Goal: Task Accomplishment & Management: Complete application form

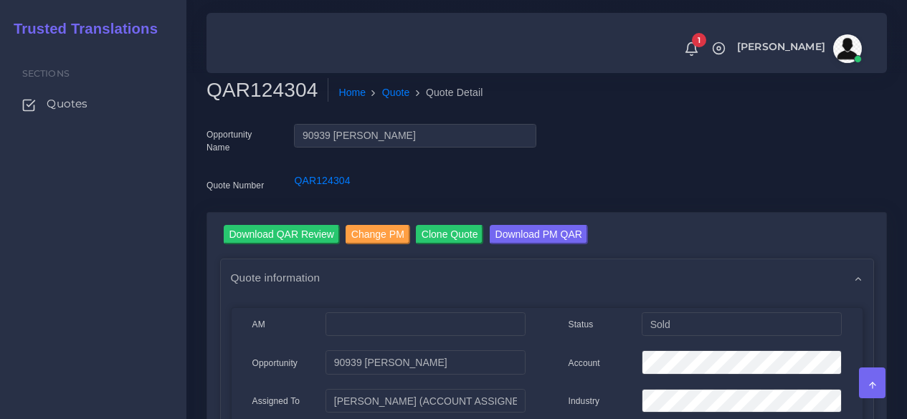
scroll to position [1205, 0]
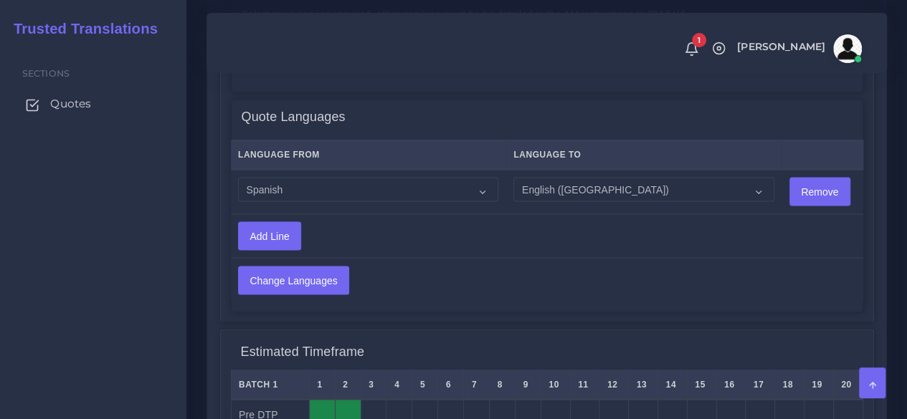
click at [53, 102] on span "Quotes" at bounding box center [70, 104] width 41 height 16
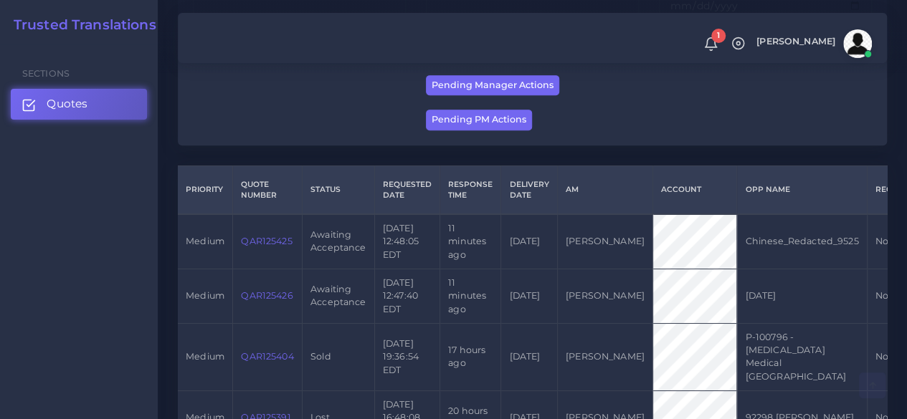
scroll to position [358, 0]
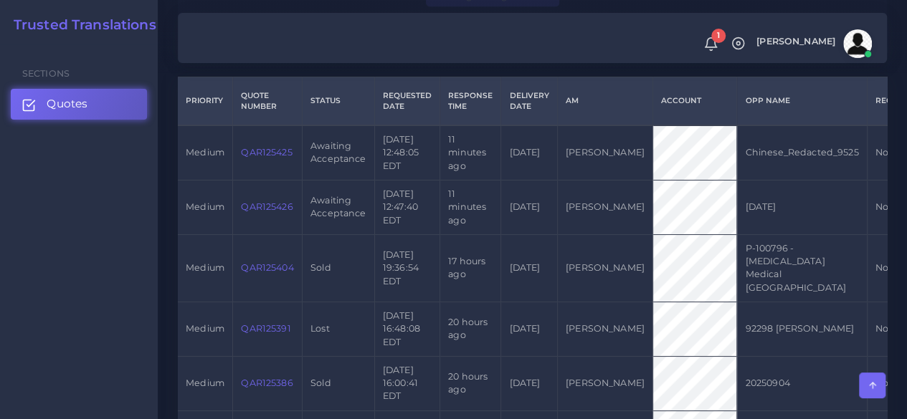
click at [261, 212] on link "QAR125426" at bounding box center [267, 206] width 52 height 11
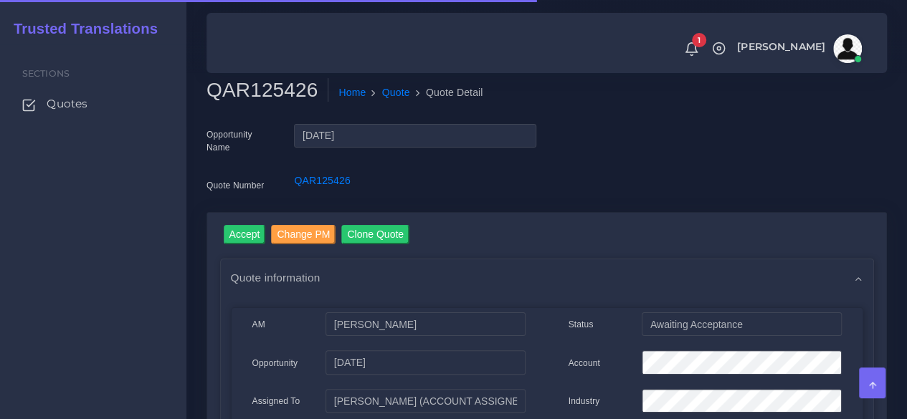
click at [258, 92] on h2 "QAR125426" at bounding box center [267, 90] width 122 height 24
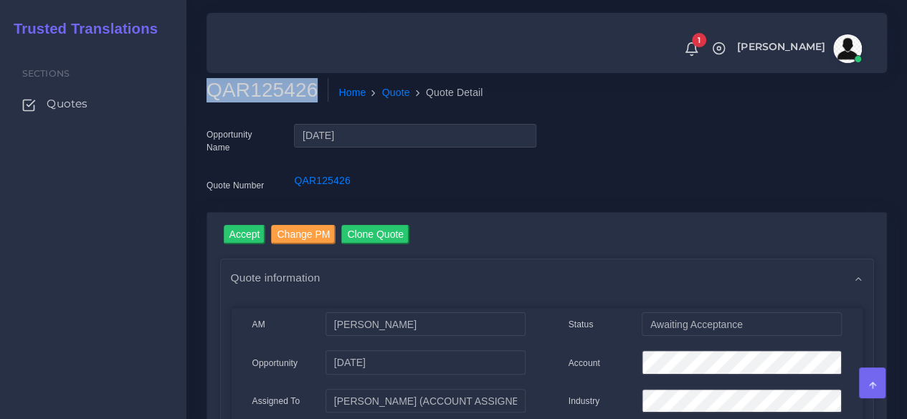
click at [258, 92] on h2 "QAR125426" at bounding box center [267, 90] width 122 height 24
copy h2 "QAR125426"
click at [241, 239] on input "Accept" at bounding box center [245, 234] width 42 height 19
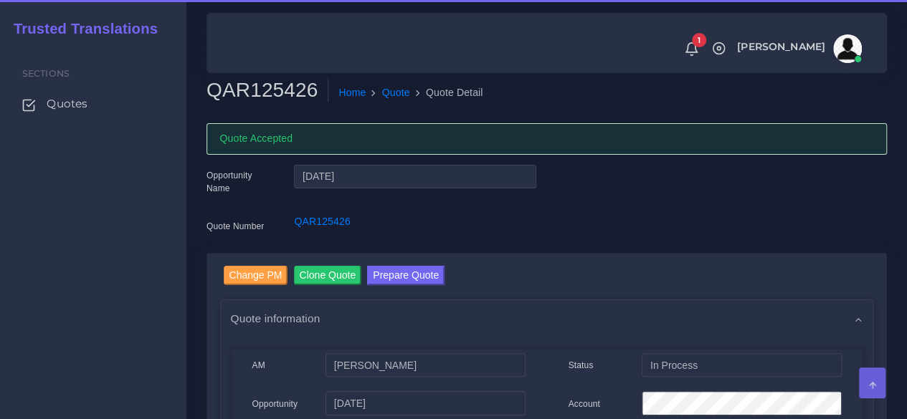
scroll to position [143, 0]
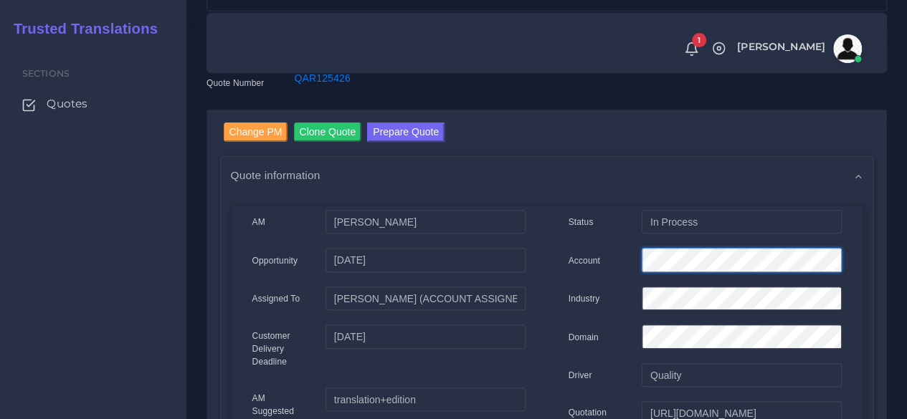
click at [608, 262] on div "Account" at bounding box center [705, 262] width 295 height 29
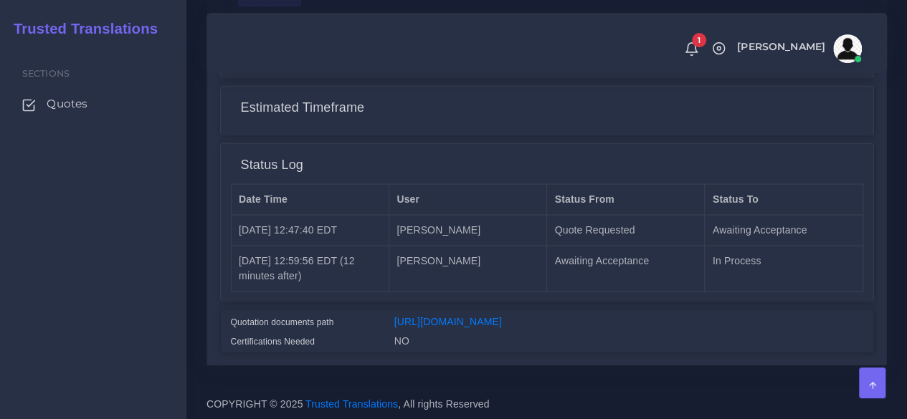
scroll to position [1206, 0]
click at [439, 315] on link "https://workdrive.zoho.com/fgoh3e43b1a1fe2124b65bedd7c3c51a0e040/teams/fgoh3e43…" at bounding box center [448, 320] width 108 height 11
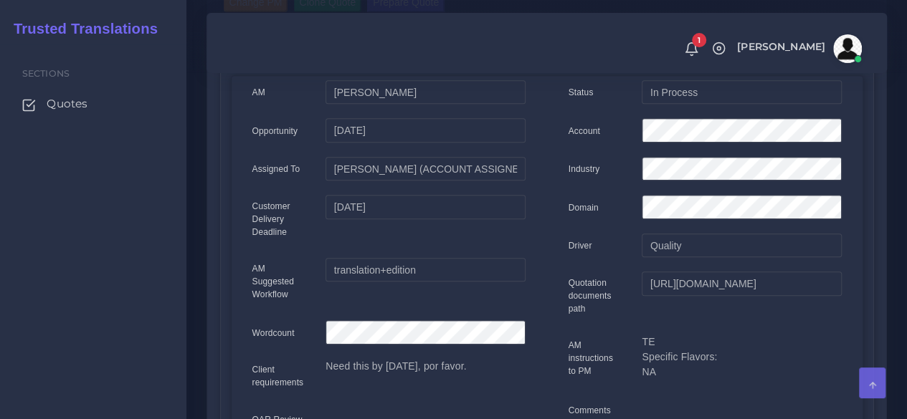
scroll to position [0, 0]
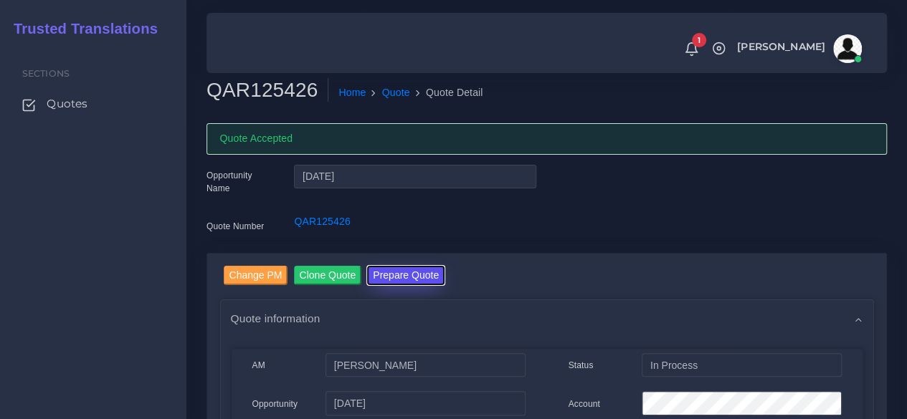
click at [403, 275] on button "Prepare Quote" at bounding box center [405, 275] width 77 height 19
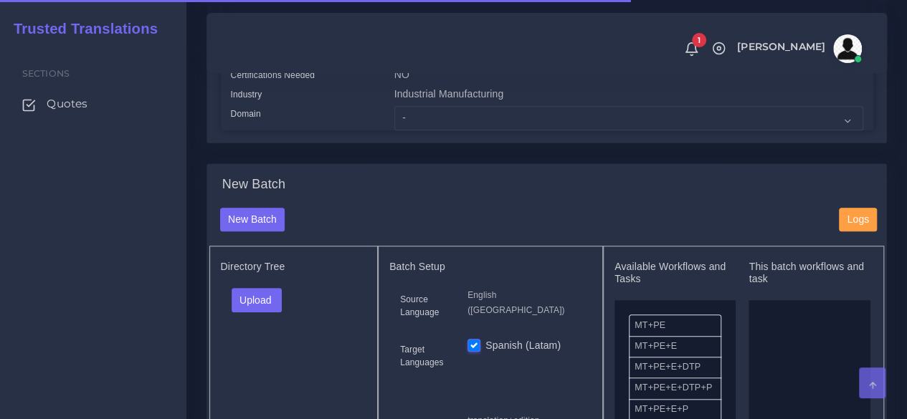
scroll to position [430, 0]
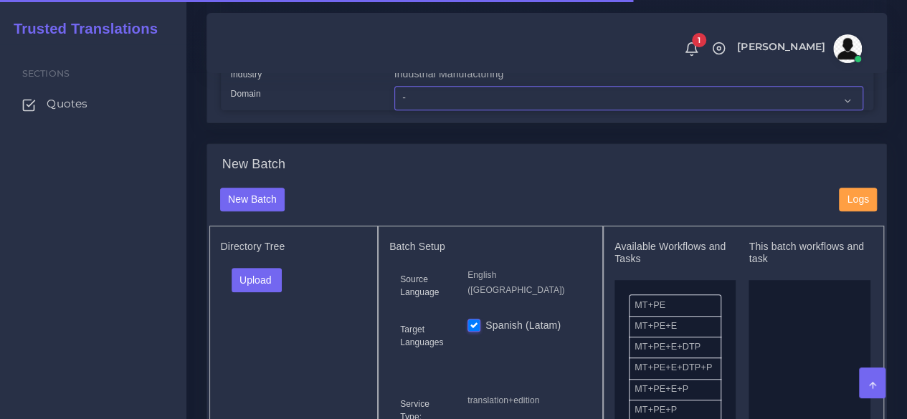
click at [419, 110] on select "- Advertising and Media Agriculture, Forestry and Fishing Architecture, Buildin…" at bounding box center [628, 98] width 469 height 24
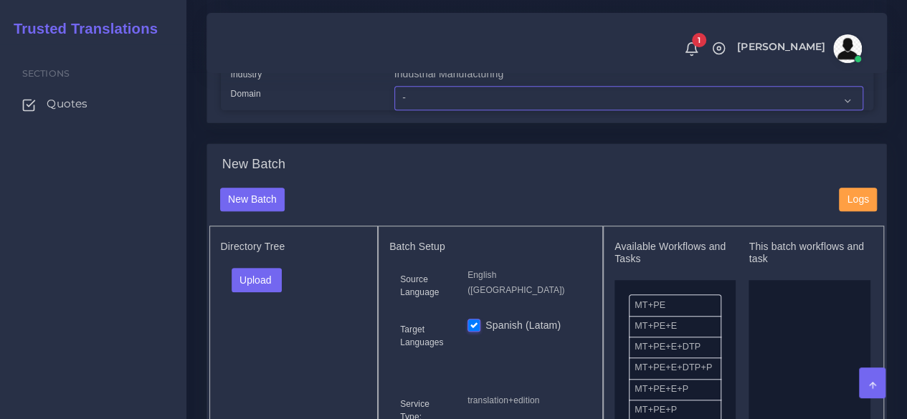
select select "Professional and Business Consulting Services"
click at [394, 110] on select "- Advertising and Media Agriculture, Forestry and Fishing Architecture, Buildin…" at bounding box center [628, 98] width 469 height 24
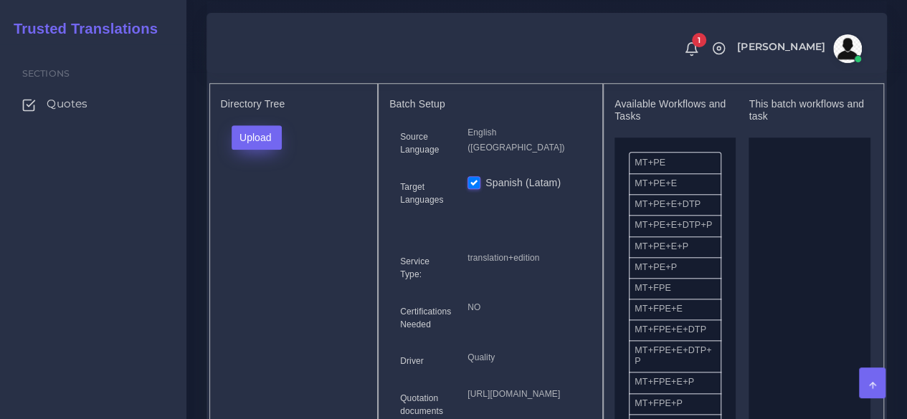
scroll to position [574, 0]
click at [251, 143] on div "Directory Tree Upload Folder Files un/check all" at bounding box center [293, 273] width 169 height 382
click at [254, 149] on button "Upload" at bounding box center [257, 137] width 51 height 24
click at [259, 200] on label "Files" at bounding box center [281, 191] width 99 height 18
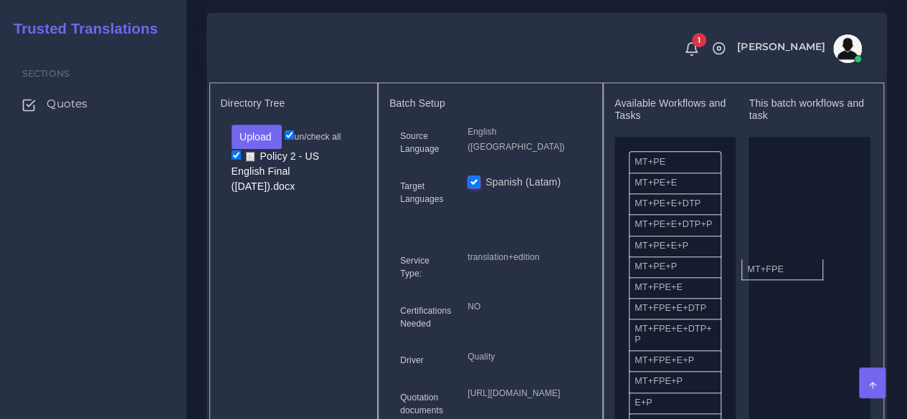
drag, startPoint x: 670, startPoint y: 323, endPoint x: 740, endPoint y: 302, distance: 73.5
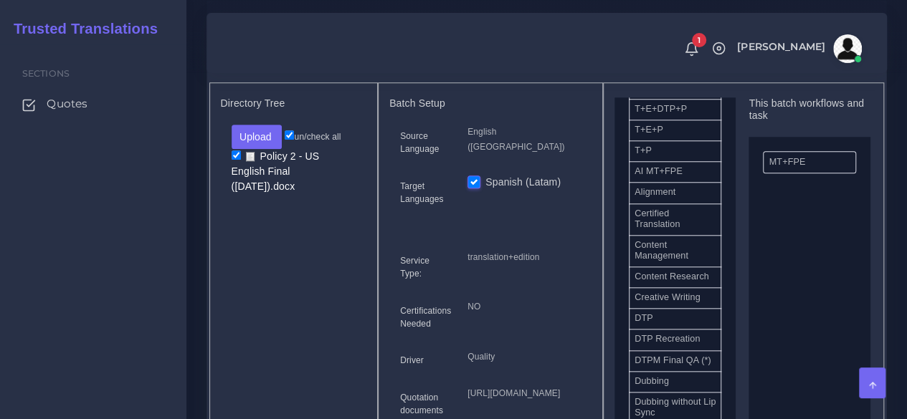
scroll to position [358, 0]
drag, startPoint x: 698, startPoint y: 358, endPoint x: 825, endPoint y: 346, distance: 128.1
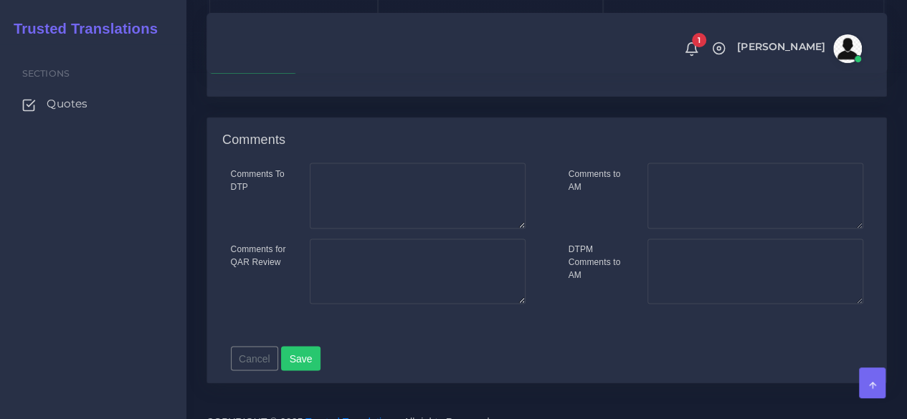
scroll to position [1004, 0]
click at [248, 73] on button "Save new batch" at bounding box center [253, 61] width 88 height 24
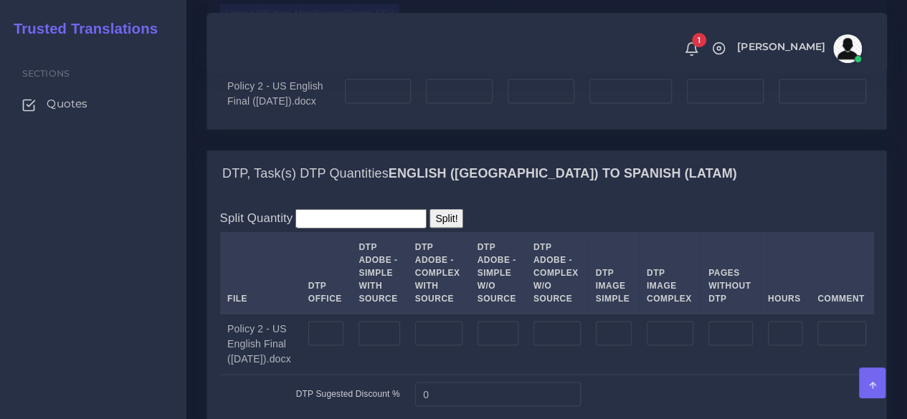
scroll to position [1434, 0]
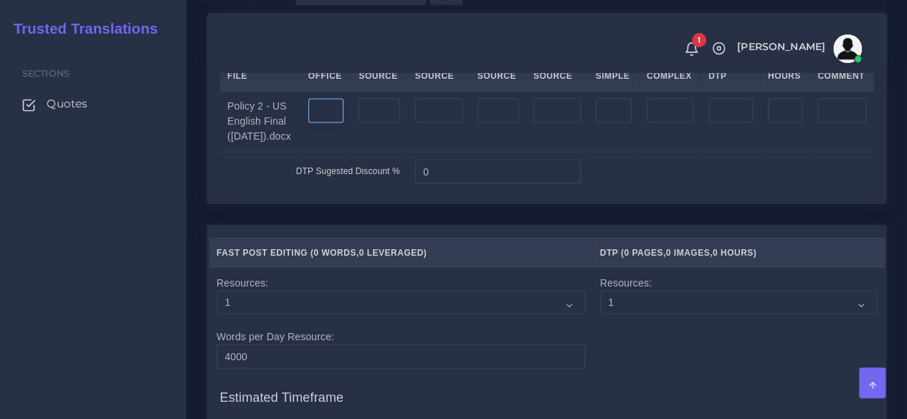
click at [309, 123] on input "number" at bounding box center [326, 111] width 36 height 24
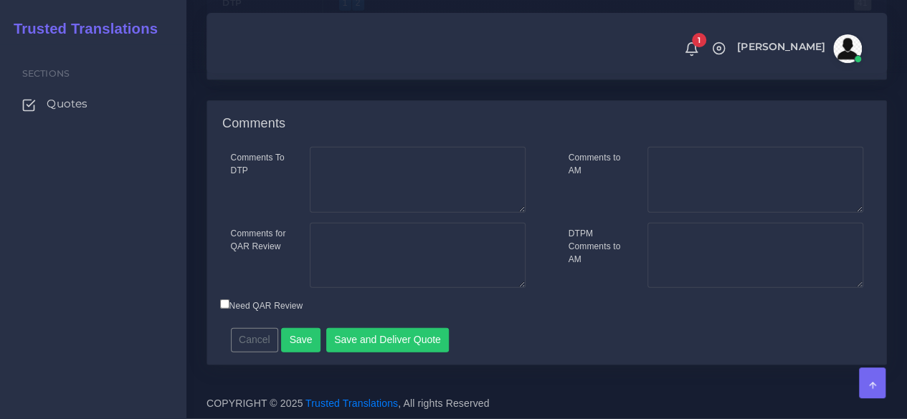
scroll to position [2083, 0]
type input "4"
click at [305, 336] on button "Save" at bounding box center [300, 340] width 39 height 24
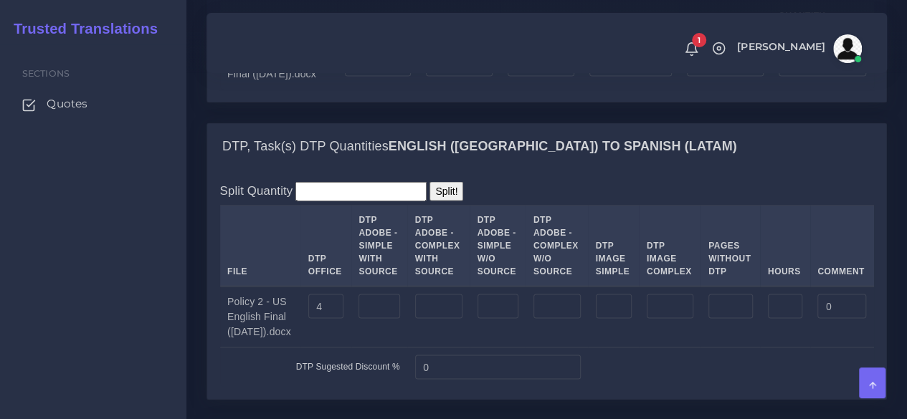
scroll to position [1147, 0]
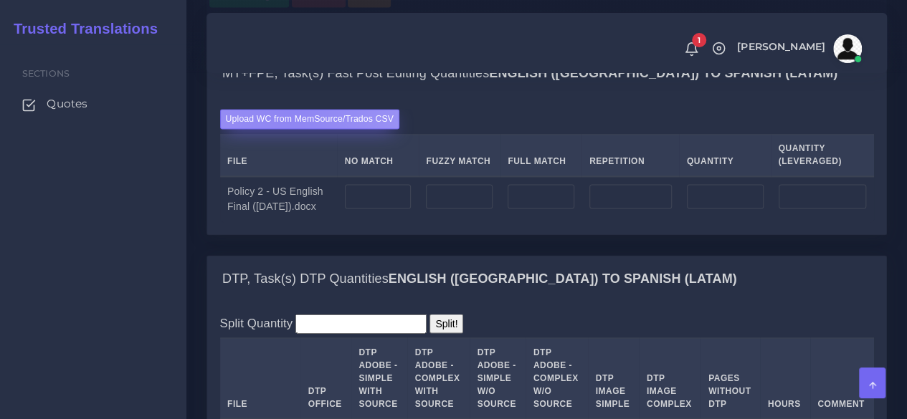
click at [288, 128] on label "Upload WC from MemSource/Trados CSV" at bounding box center [310, 118] width 180 height 19
click at [0, 0] on input "Upload WC from MemSource/Trados CSV" at bounding box center [0, 0] width 0 height 0
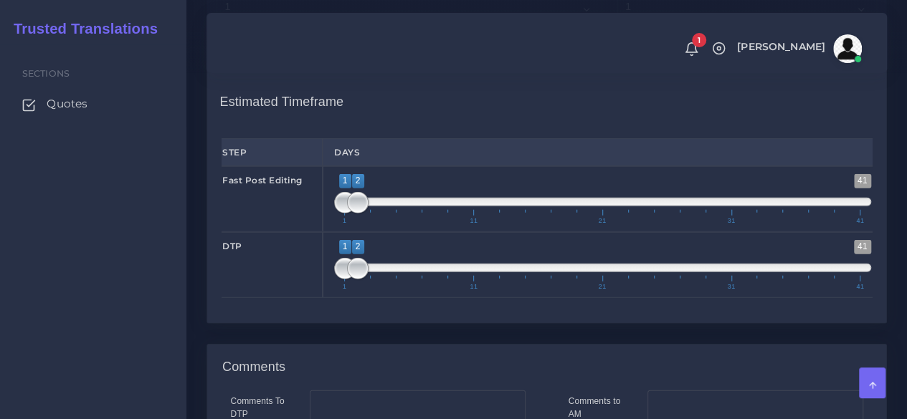
scroll to position [1792, 0]
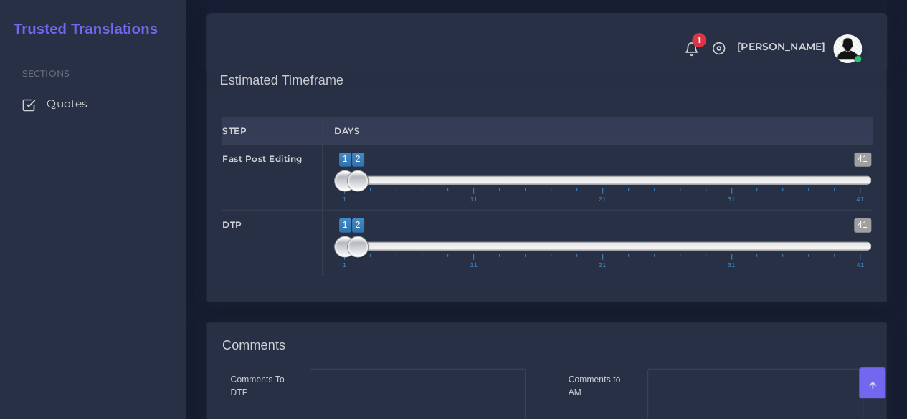
type input "1;1"
drag, startPoint x: 359, startPoint y: 296, endPoint x: 295, endPoint y: 295, distance: 63.8
click at [294, 211] on div "Fast Post Editing 1 41 1 1 1 — 1 1 11 21 31 41 1;1" at bounding box center [547, 178] width 672 height 66
type input "1;1"
drag, startPoint x: 356, startPoint y: 358, endPoint x: 244, endPoint y: 356, distance: 112.6
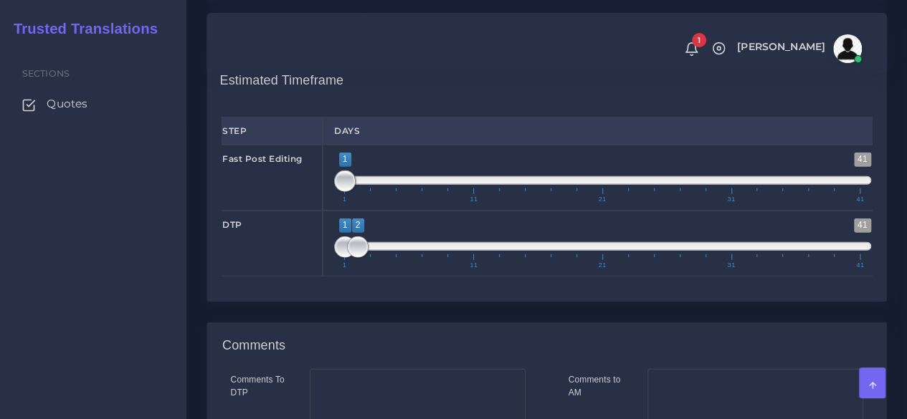
click at [258, 277] on div "DTP 1 41 1 2 1 — 2 1 11 21 31 41 1;1" at bounding box center [547, 244] width 672 height 66
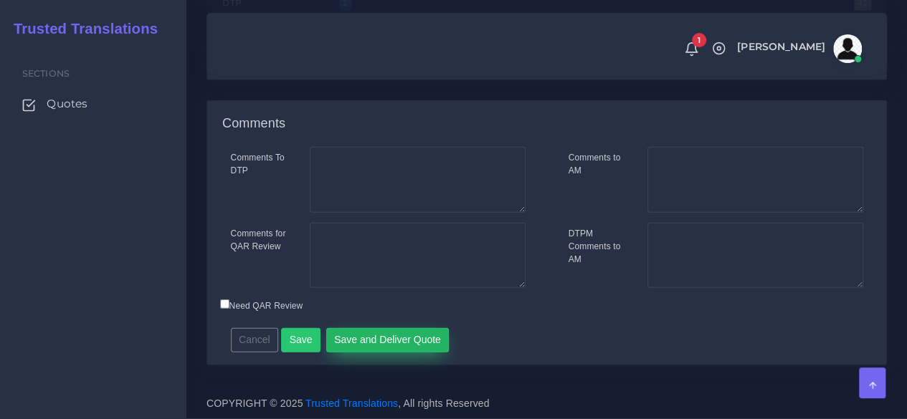
click at [381, 339] on button "Save and Deliver Quote" at bounding box center [387, 340] width 123 height 24
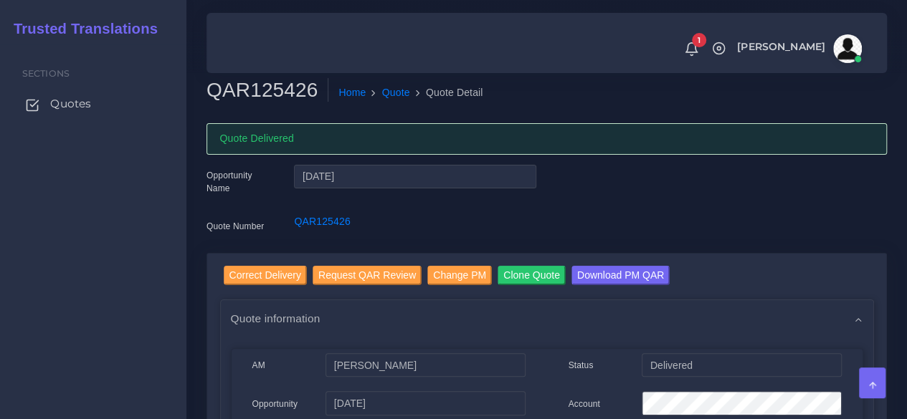
click at [71, 102] on span "Quotes" at bounding box center [70, 104] width 41 height 16
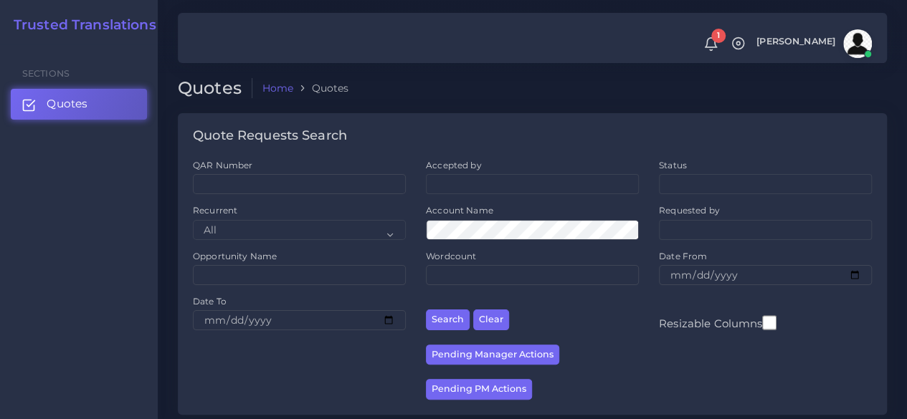
click at [137, 351] on div "Sections Quotes" at bounding box center [79, 231] width 158 height 375
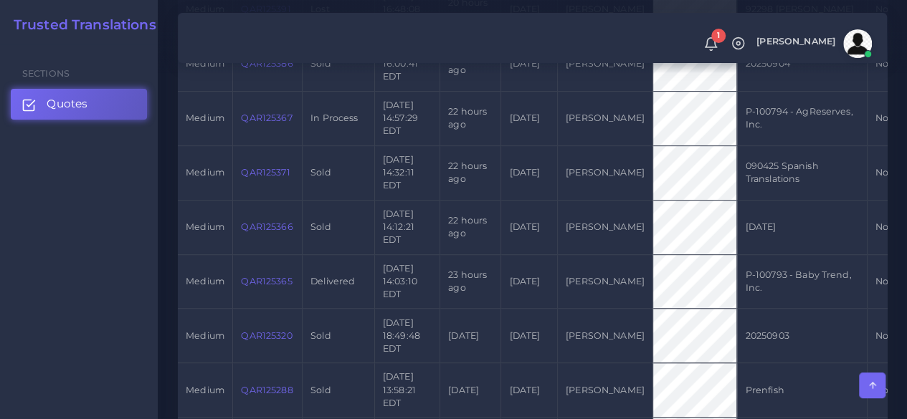
scroll to position [717, 0]
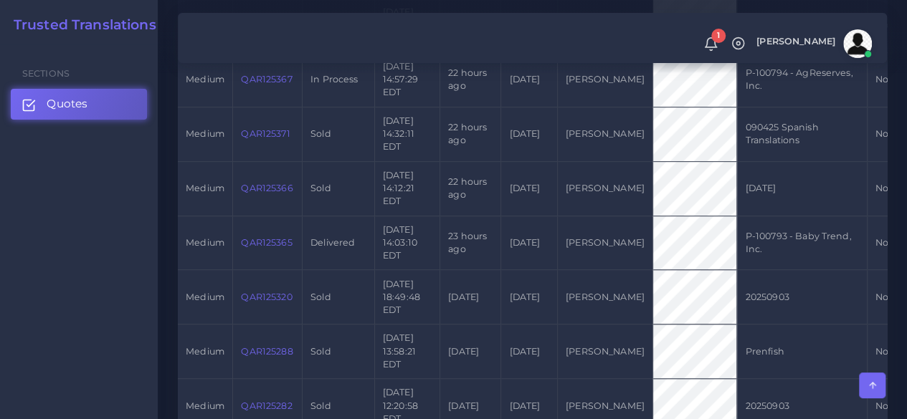
click at [264, 85] on link "QAR125367" at bounding box center [266, 79] width 51 height 11
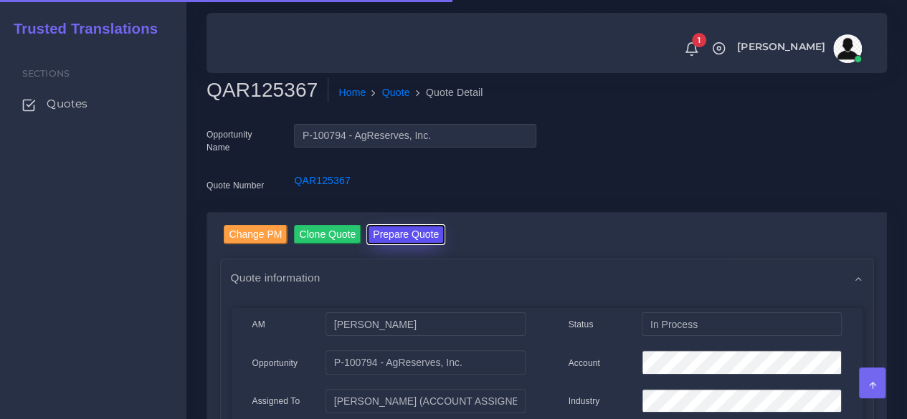
click at [394, 227] on button "Prepare Quote" at bounding box center [405, 234] width 77 height 19
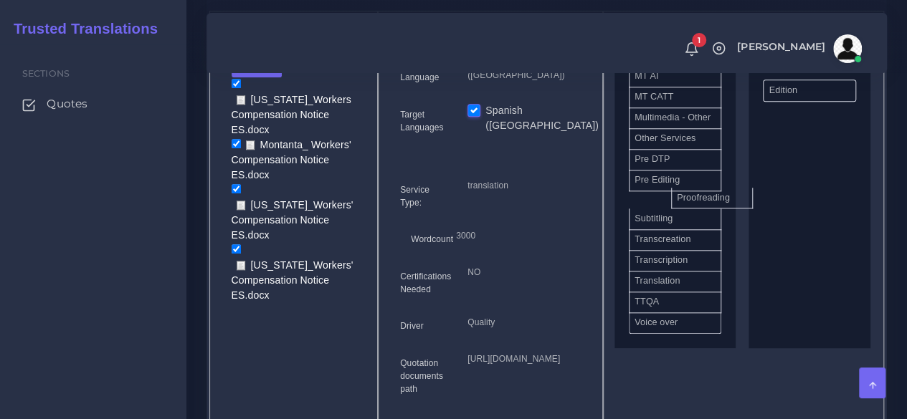
scroll to position [741, 0]
drag, startPoint x: 718, startPoint y: 224, endPoint x: 803, endPoint y: 225, distance: 85.3
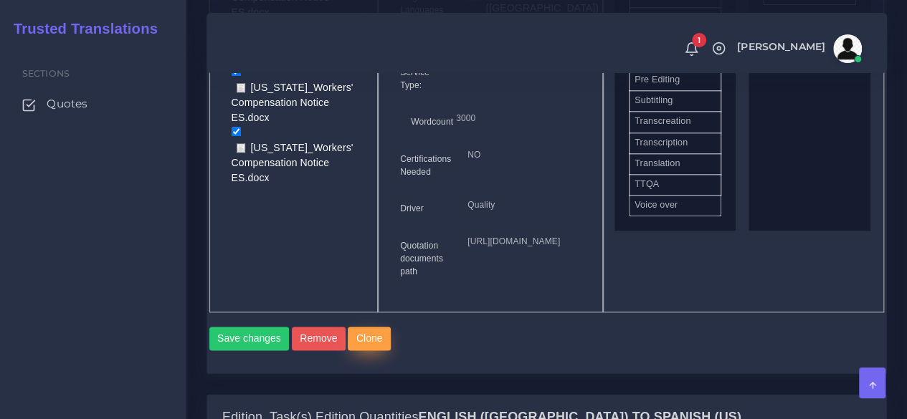
scroll to position [932, 0]
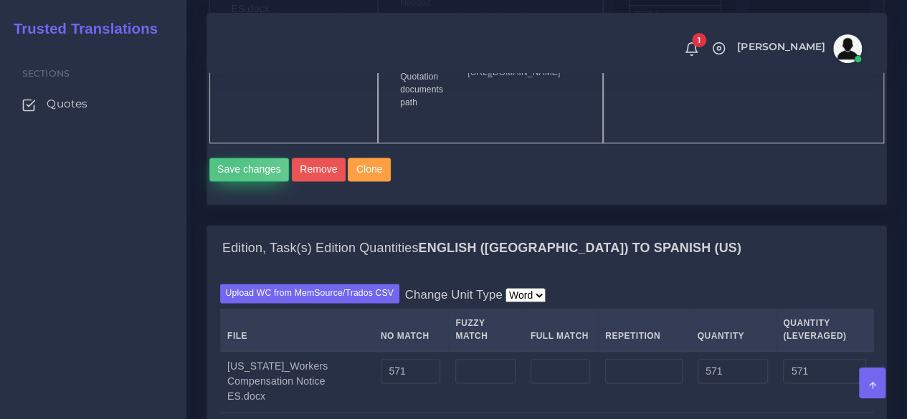
click at [227, 182] on button "Save changes" at bounding box center [249, 170] width 80 height 24
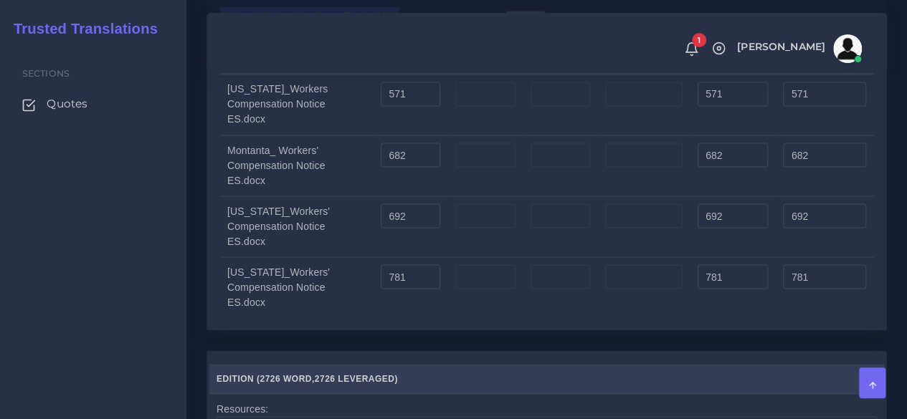
scroll to position [1219, 0]
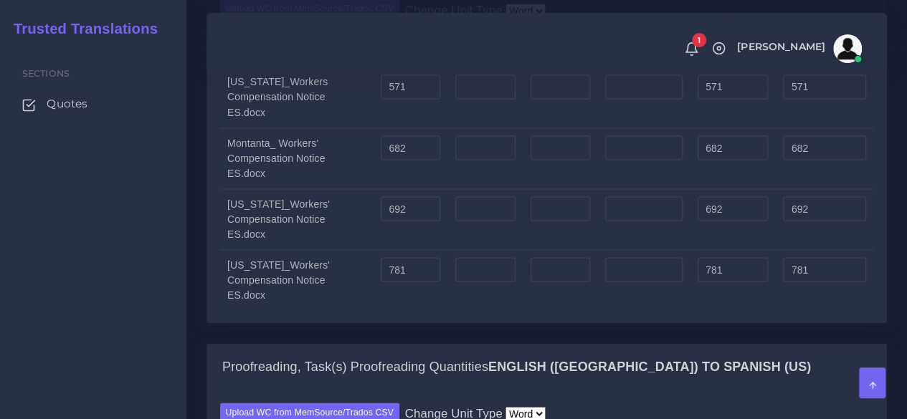
scroll to position [1291, 0]
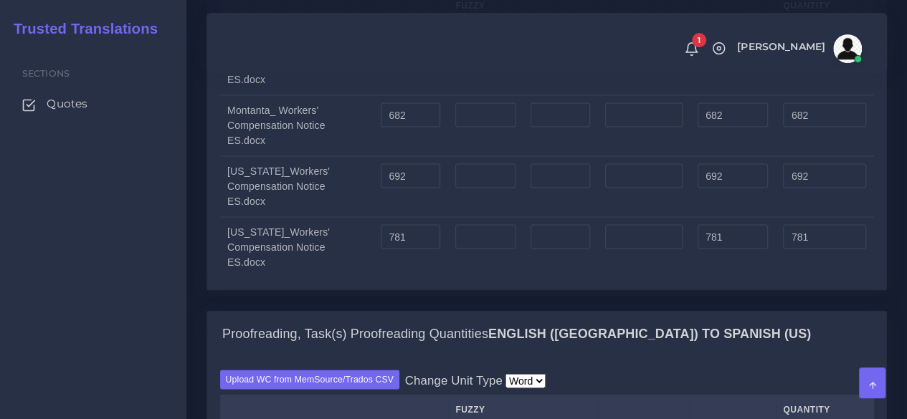
drag, startPoint x: 412, startPoint y: 154, endPoint x: 361, endPoint y: 157, distance: 50.3
click at [361, 95] on tr "[US_STATE]_Workers Compensation Notice ES.docx 571 571 571" at bounding box center [547, 65] width 654 height 62
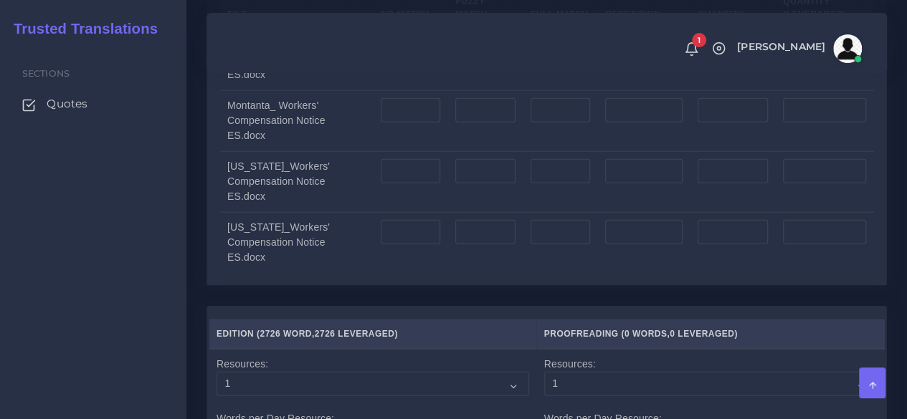
scroll to position [1721, 0]
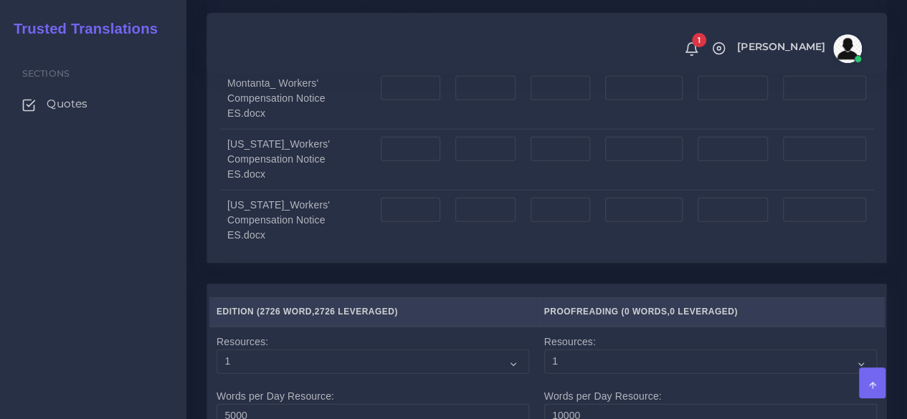
click at [419, 39] on input "number" at bounding box center [411, 27] width 60 height 24
paste input "571"
type input "571"
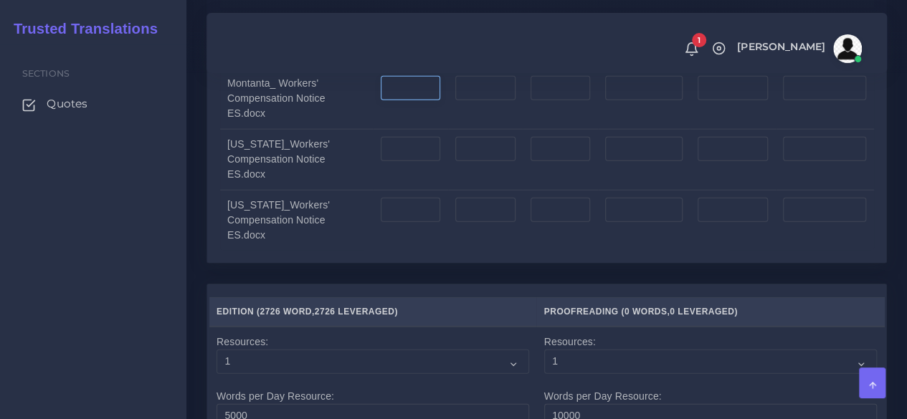
click at [399, 100] on input "number" at bounding box center [411, 88] width 60 height 24
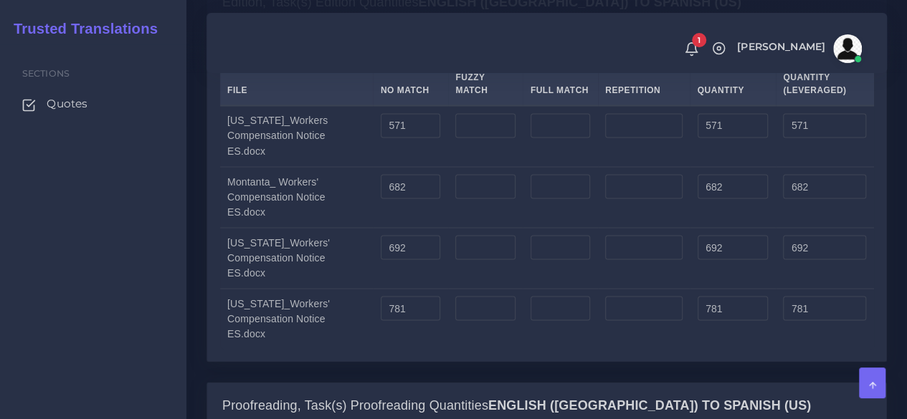
scroll to position [1362, 0]
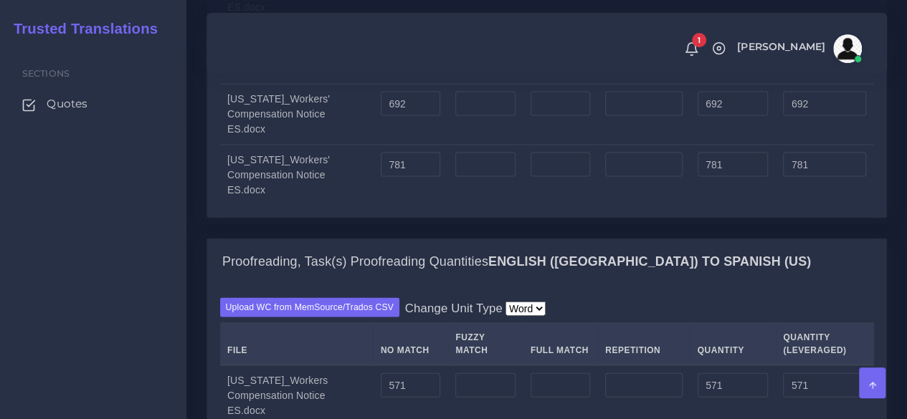
type input "682"
drag, startPoint x: 403, startPoint y: 196, endPoint x: 343, endPoint y: 196, distance: 59.5
click at [343, 145] on tr "Nebraska_Workers' Compensation Notice ES.docx 692 692 692" at bounding box center [547, 114] width 654 height 61
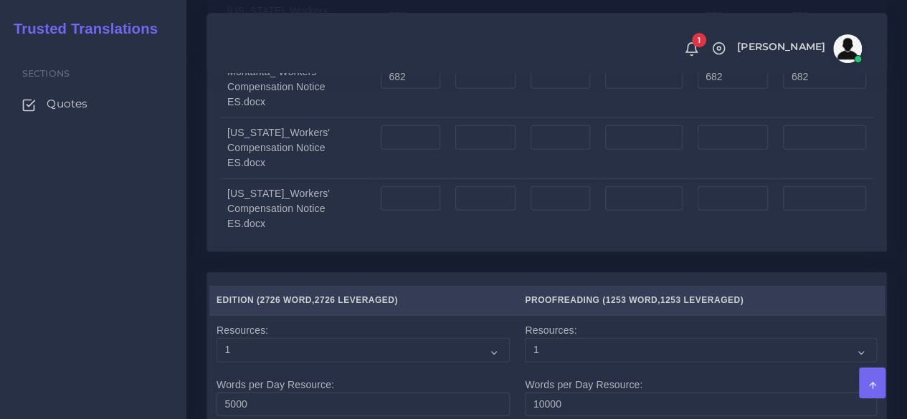
scroll to position [1721, 0]
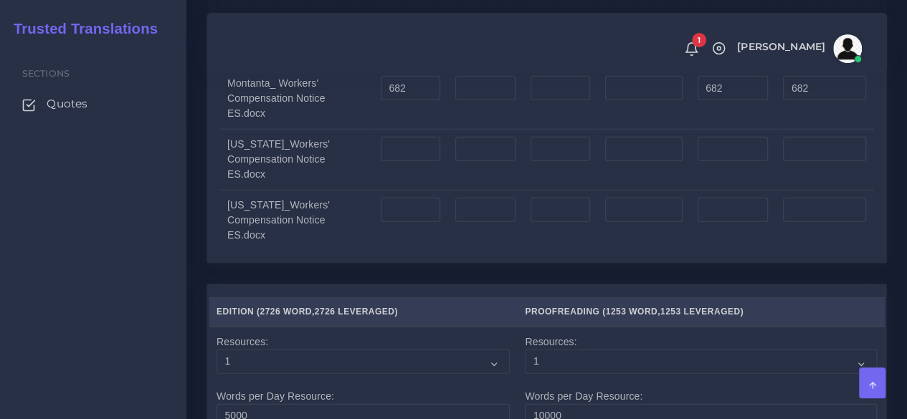
click at [399, 190] on td at bounding box center [410, 159] width 75 height 61
drag, startPoint x: 400, startPoint y: 230, endPoint x: 401, endPoint y: 241, distance: 10.8
click at [400, 190] on td at bounding box center [410, 159] width 75 height 61
click at [401, 161] on input "number" at bounding box center [411, 149] width 60 height 24
paste input "692"
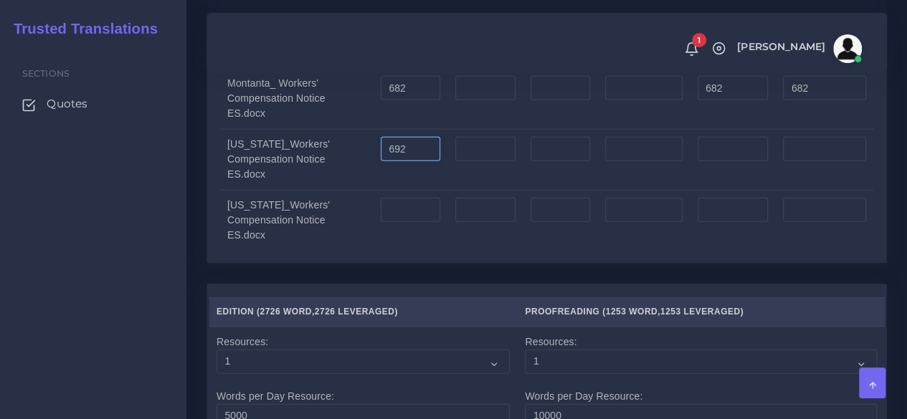
type input "692"
click at [403, 222] on input "number" at bounding box center [411, 210] width 60 height 24
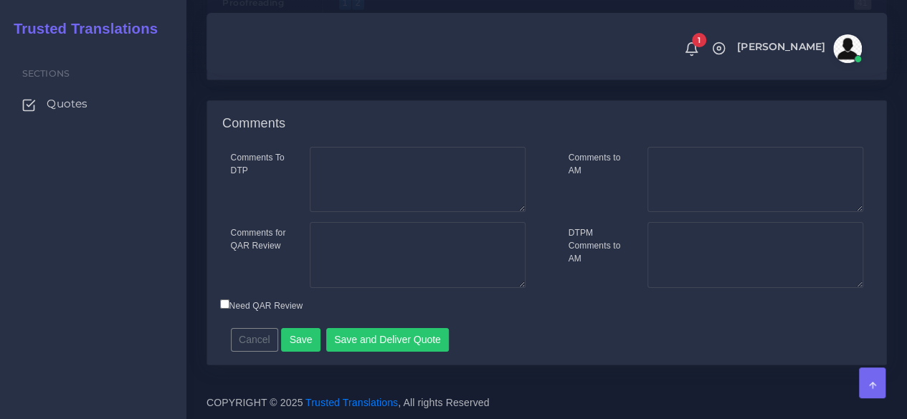
scroll to position [2411, 0]
type input "781"
click at [298, 346] on button "Save" at bounding box center [300, 340] width 39 height 24
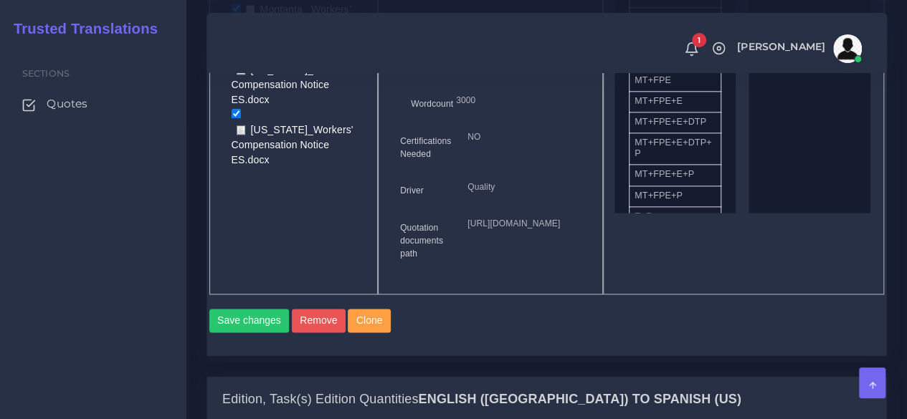
scroll to position [645, 0]
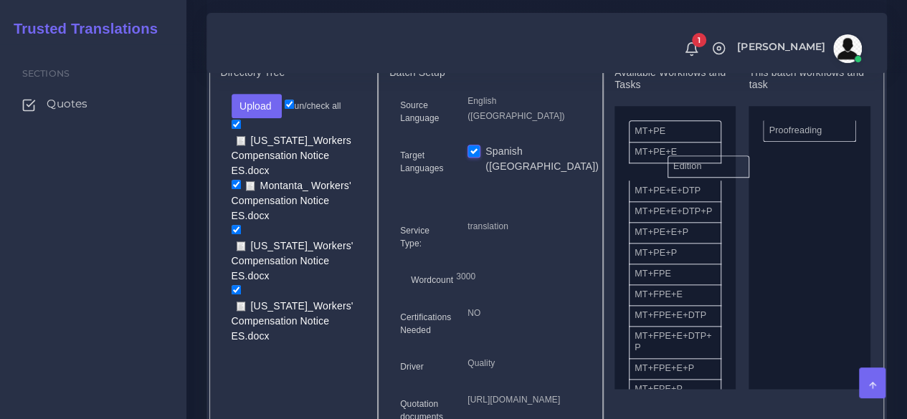
drag, startPoint x: 787, startPoint y: 157, endPoint x: 691, endPoint y: 192, distance: 102.3
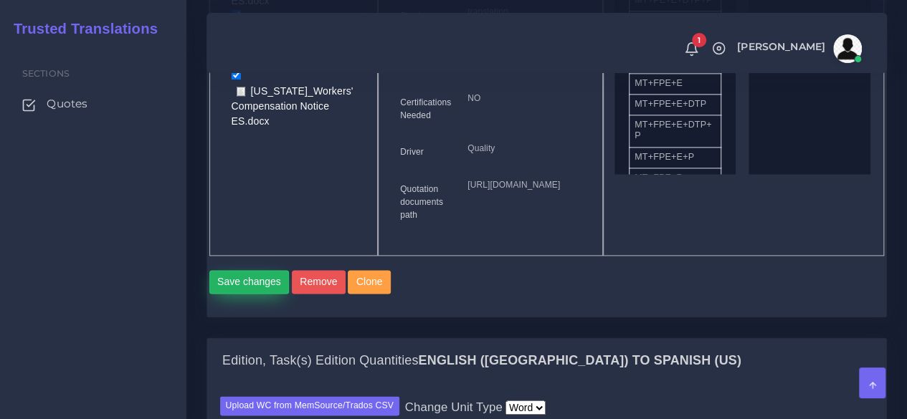
click at [260, 295] on button "Save changes" at bounding box center [249, 282] width 80 height 24
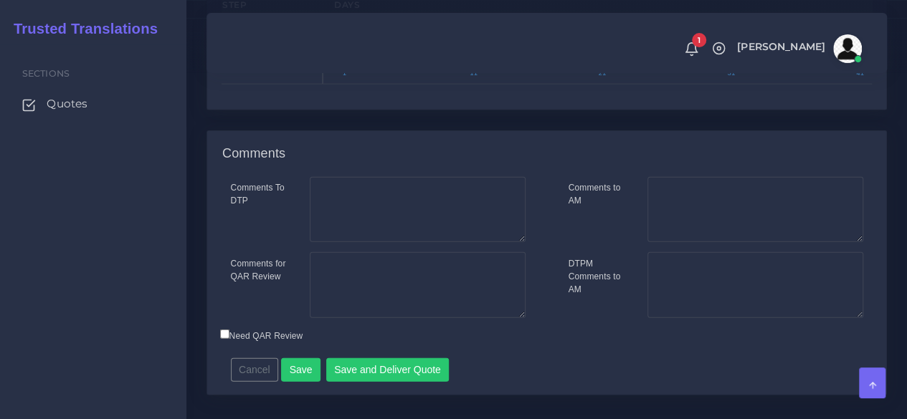
scroll to position [1864, 0]
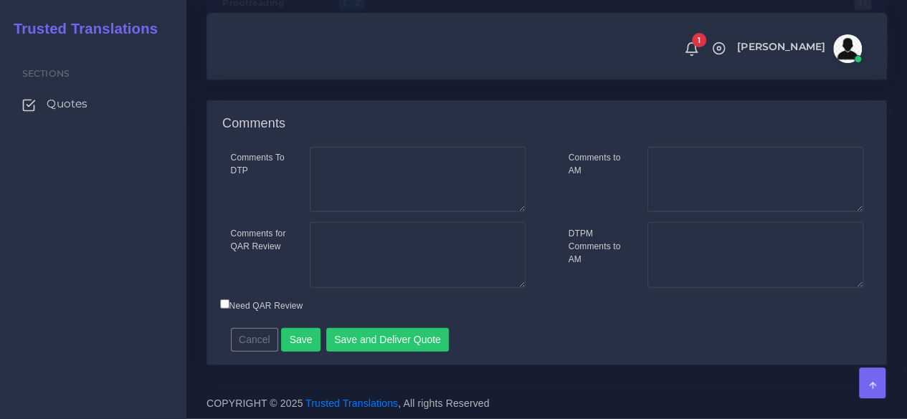
type input "1;1"
drag, startPoint x: 358, startPoint y: 110, endPoint x: 337, endPoint y: 113, distance: 20.9
click at [338, 36] on span at bounding box center [345, 25] width 22 height 22
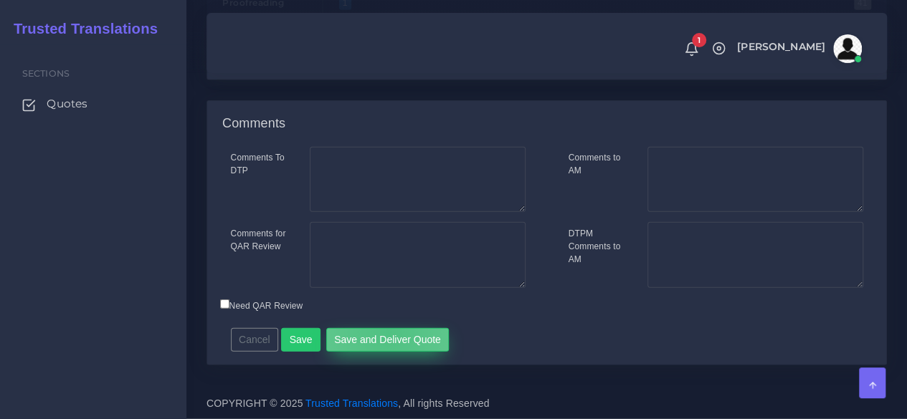
click at [381, 333] on button "Save and Deliver Quote" at bounding box center [387, 340] width 123 height 24
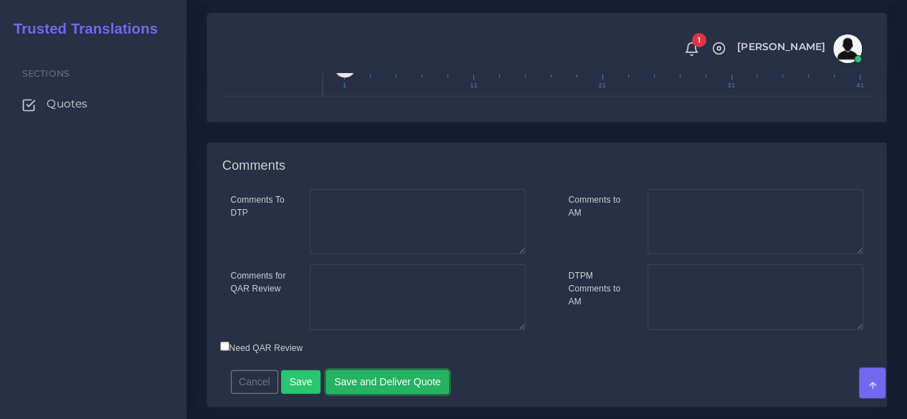
scroll to position [1801, 0]
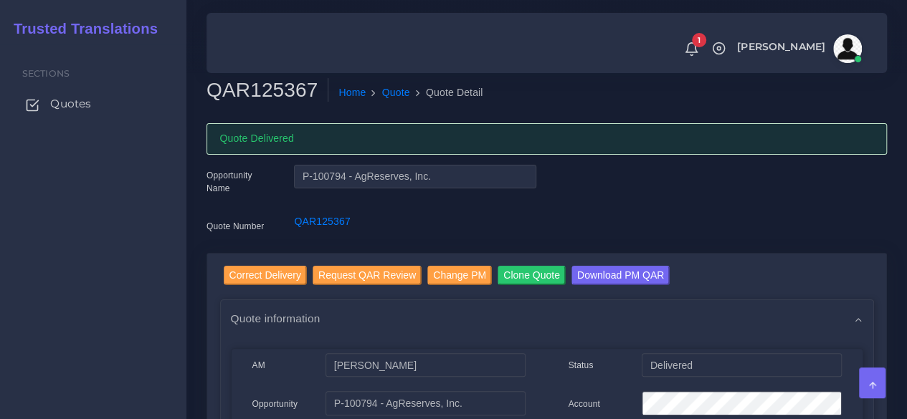
click at [92, 103] on link "Quotes" at bounding box center [93, 104] width 165 height 30
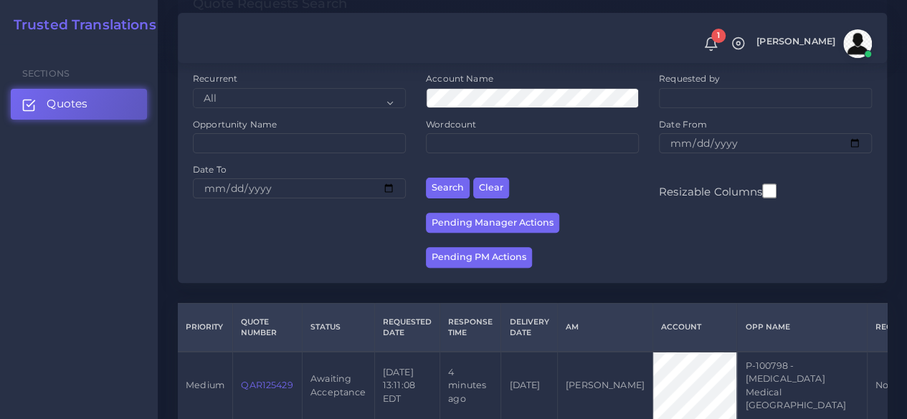
scroll to position [287, 0]
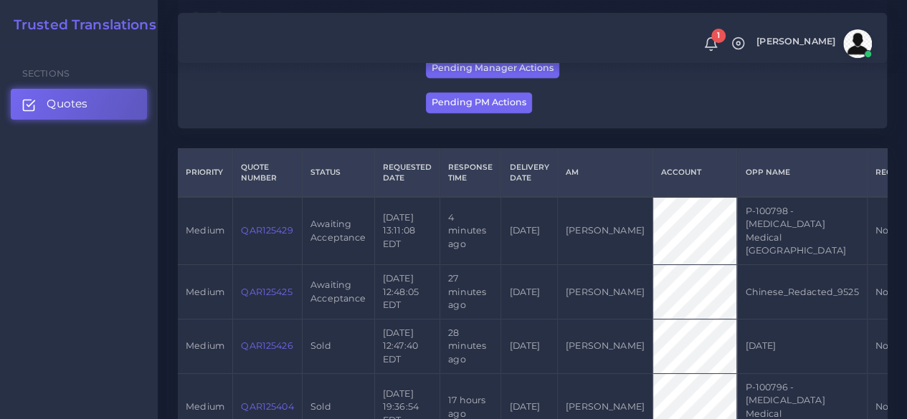
click at [275, 287] on link "QAR125425" at bounding box center [266, 292] width 51 height 11
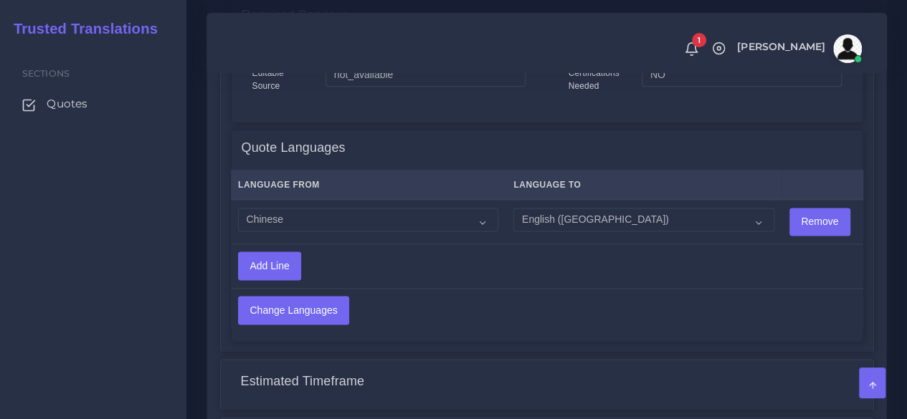
scroll to position [1121, 0]
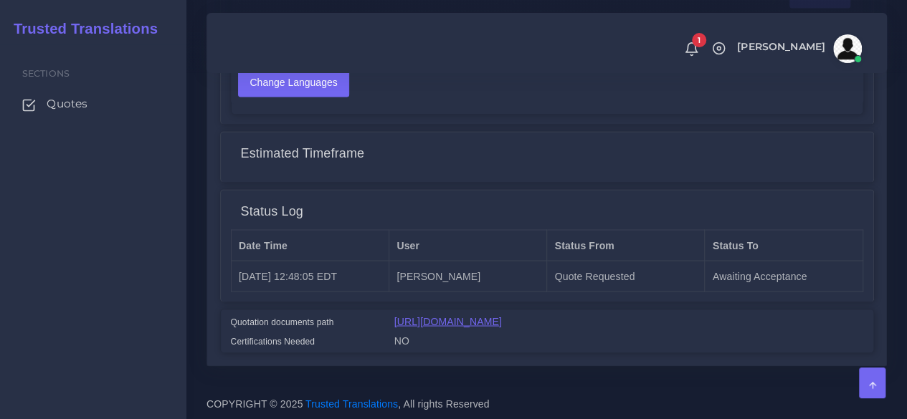
click at [422, 315] on link "[URL][DOMAIN_NAME]" at bounding box center [448, 320] width 108 height 11
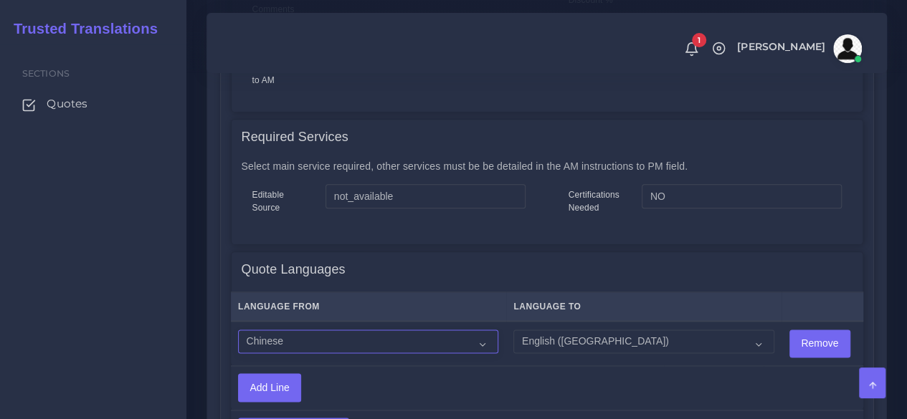
click at [293, 330] on select "Acoli Afar Afrikaans Akan Akateko Albanian American Sign Language (ASL) Amharic…" at bounding box center [368, 342] width 260 height 24
select select "24002"
click at [238, 330] on select "Acoli Afar Afrikaans Akan Akateko Albanian American Sign Language (ASL) Amharic…" at bounding box center [368, 342] width 260 height 24
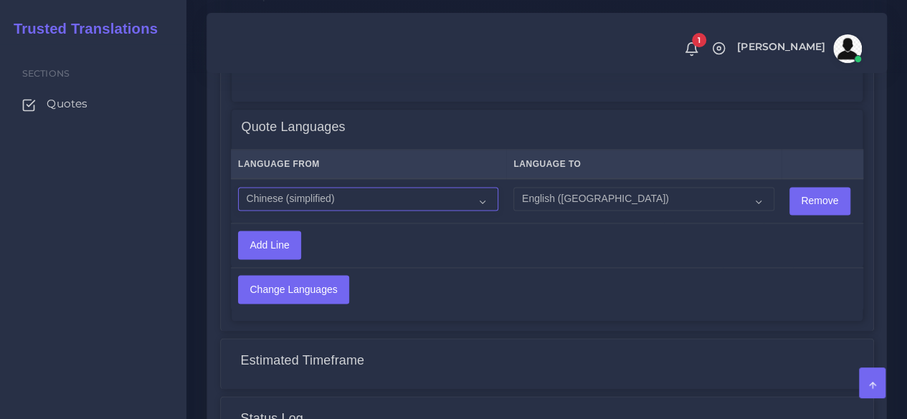
scroll to position [906, 0]
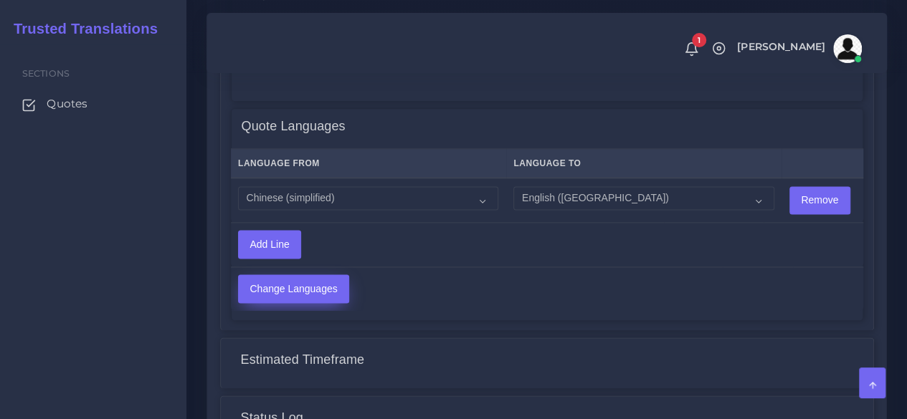
click at [306, 286] on input "Change Languages" at bounding box center [294, 288] width 110 height 27
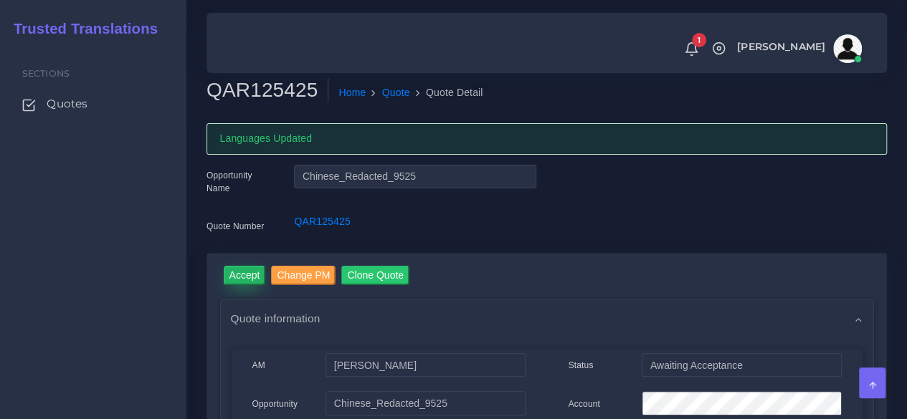
click at [237, 267] on input "Accept" at bounding box center [245, 275] width 42 height 19
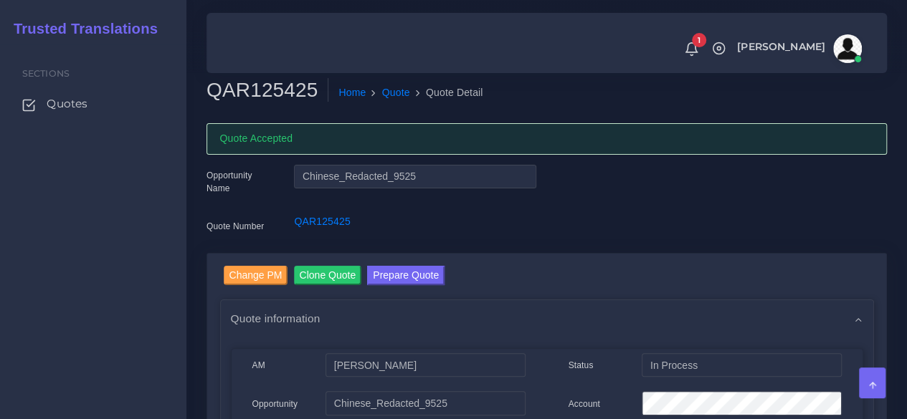
click at [165, 256] on div "Sections Quotes" at bounding box center [93, 231] width 186 height 375
click at [403, 280] on button "Prepare Quote" at bounding box center [405, 275] width 77 height 19
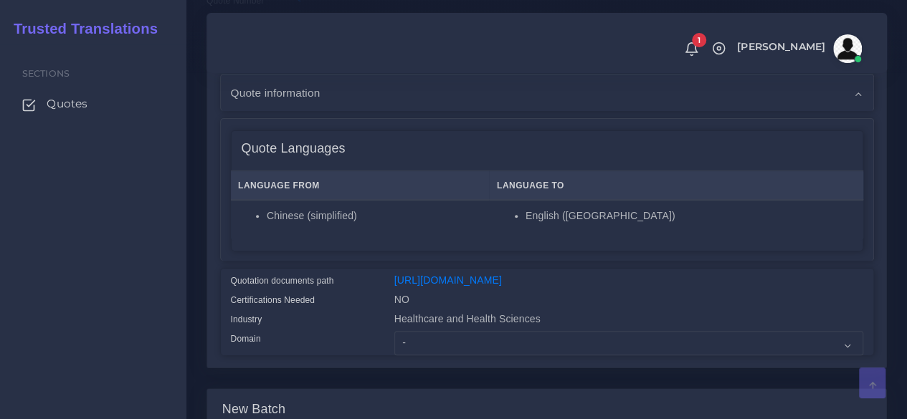
scroll to position [358, 0]
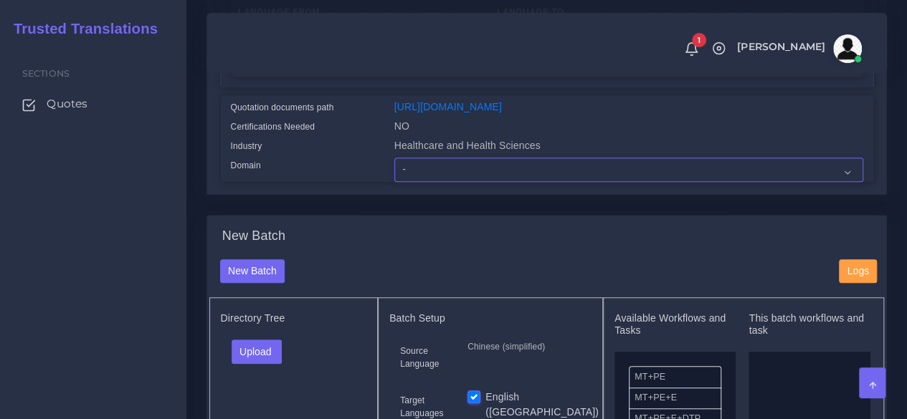
click at [404, 182] on select "- Advertising and Media Agriculture, Forestry and Fishing Architecture, Buildin…" at bounding box center [628, 170] width 469 height 24
select select "Healthcare and Health Sciences"
click at [394, 182] on select "- Advertising and Media Agriculture, Forestry and Fishing Architecture, Buildin…" at bounding box center [628, 170] width 469 height 24
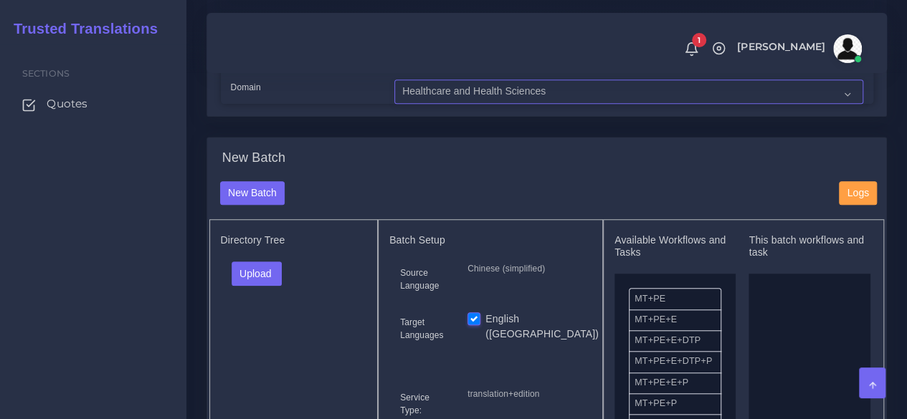
scroll to position [502, 0]
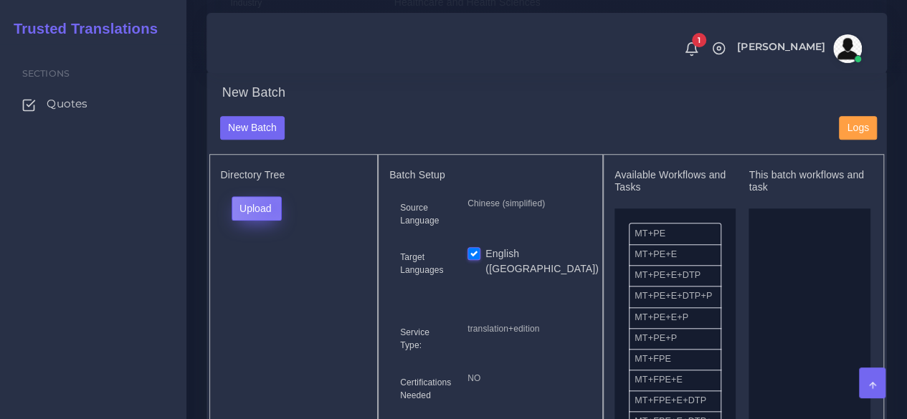
click at [272, 221] on button "Upload" at bounding box center [257, 208] width 51 height 24
click at [275, 272] on label "Files" at bounding box center [281, 263] width 99 height 18
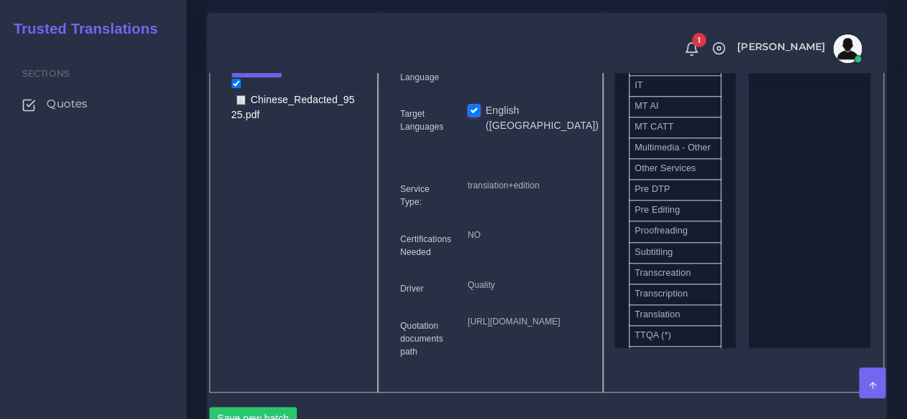
scroll to position [789, 0]
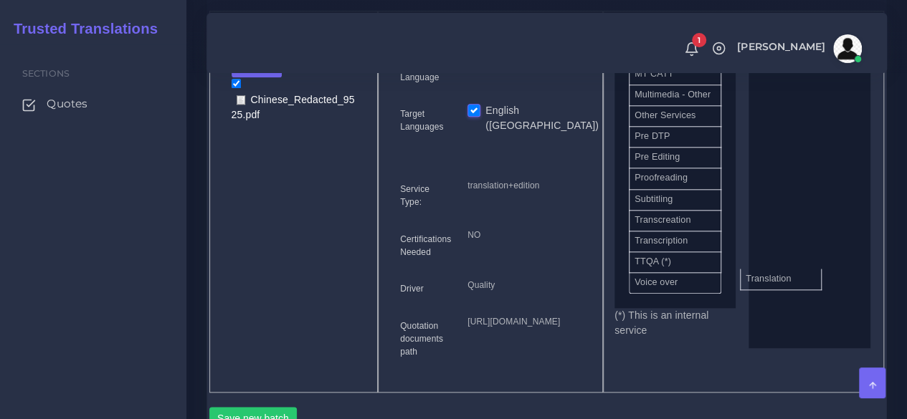
drag, startPoint x: 678, startPoint y: 319, endPoint x: 789, endPoint y: 300, distance: 112.7
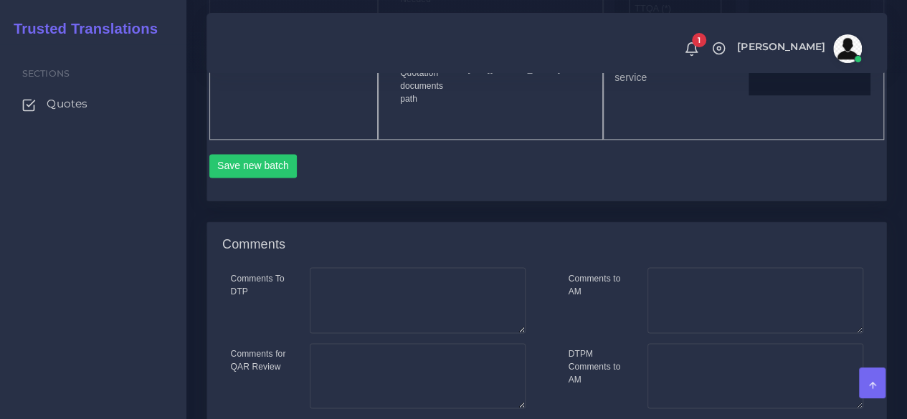
scroll to position [932, 0]
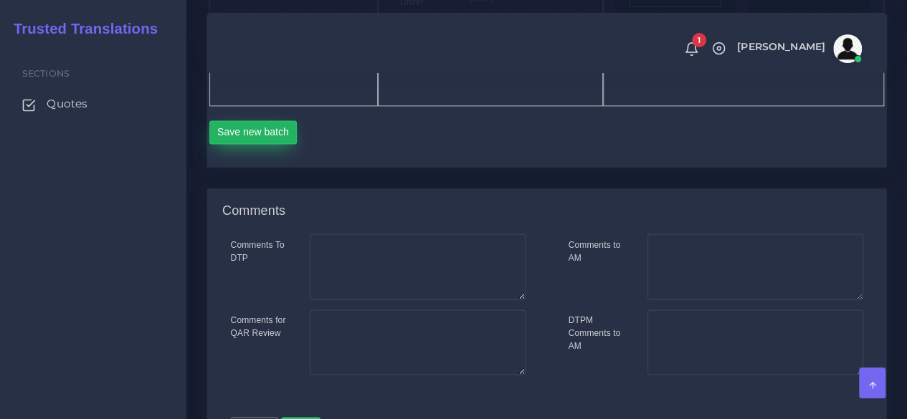
click at [271, 145] on button "Save new batch" at bounding box center [253, 132] width 88 height 24
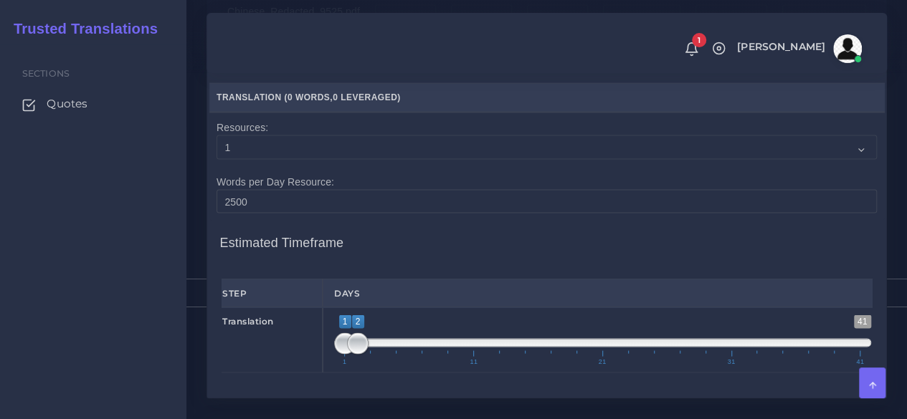
scroll to position [1291, 0]
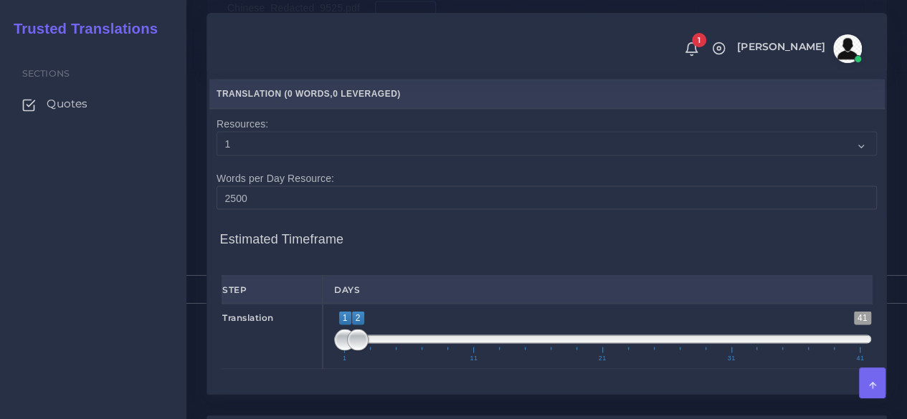
click at [404, 25] on input "number" at bounding box center [405, 13] width 61 height 24
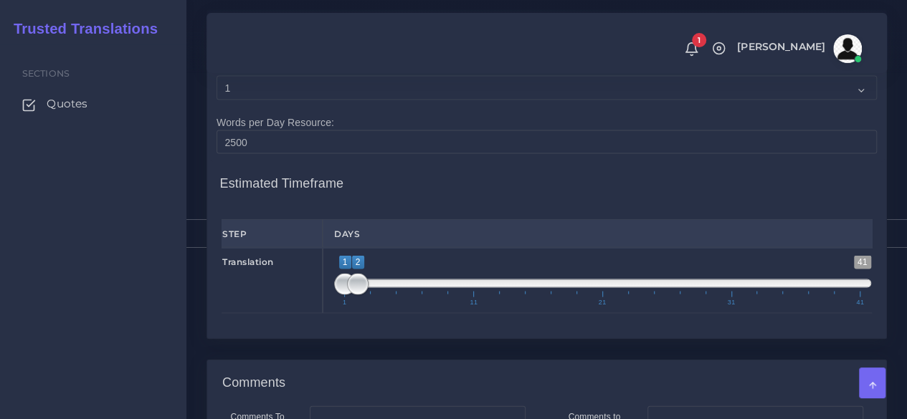
scroll to position [1434, 0]
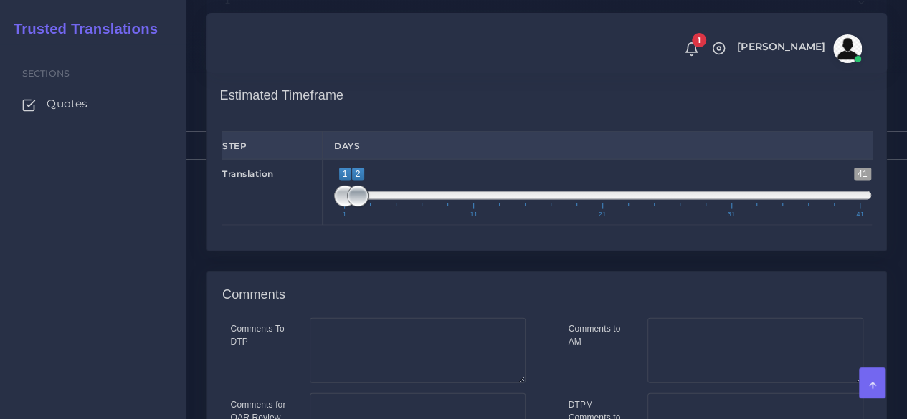
type input "1500"
type input "1;1"
drag, startPoint x: 357, startPoint y: 305, endPoint x: 333, endPoint y: 292, distance: 27.6
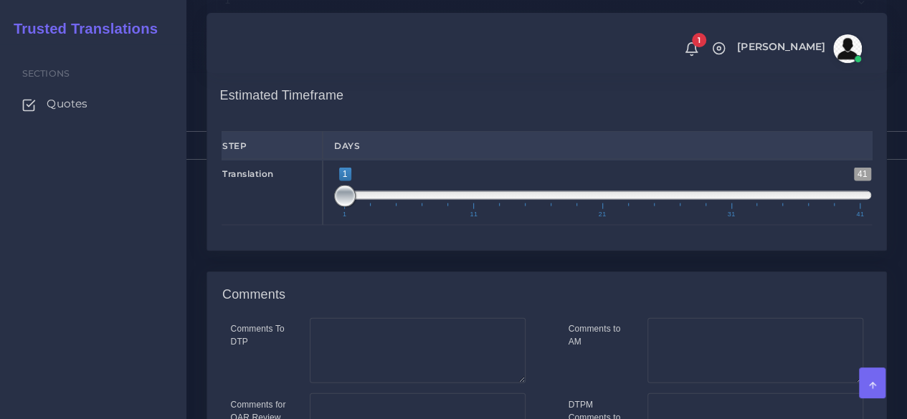
click at [333, 226] on div "1 41 1 1 1 — 1 1 11 21 31 41 1;1" at bounding box center [603, 193] width 560 height 66
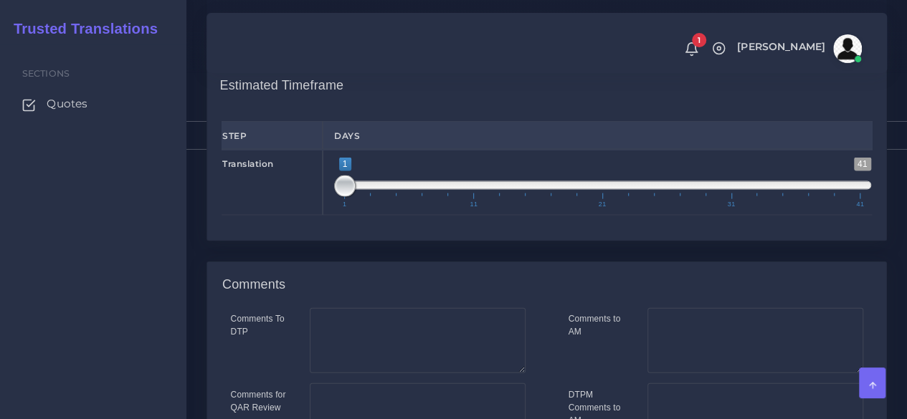
scroll to position [1701, 0]
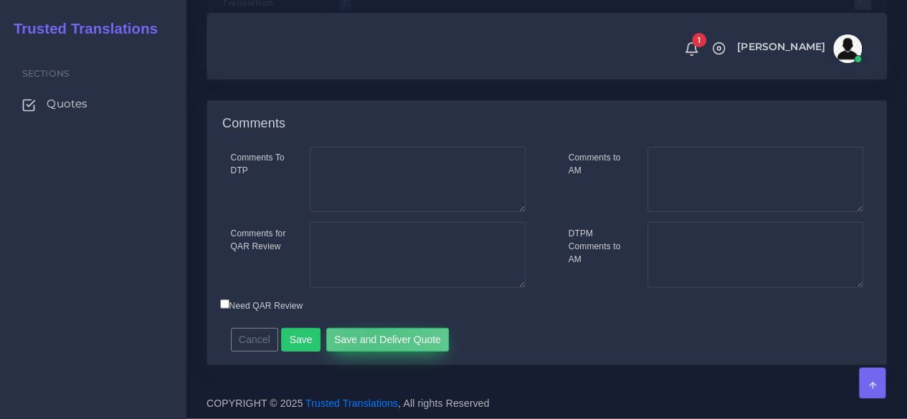
click at [367, 339] on button "Save and Deliver Quote" at bounding box center [387, 340] width 123 height 24
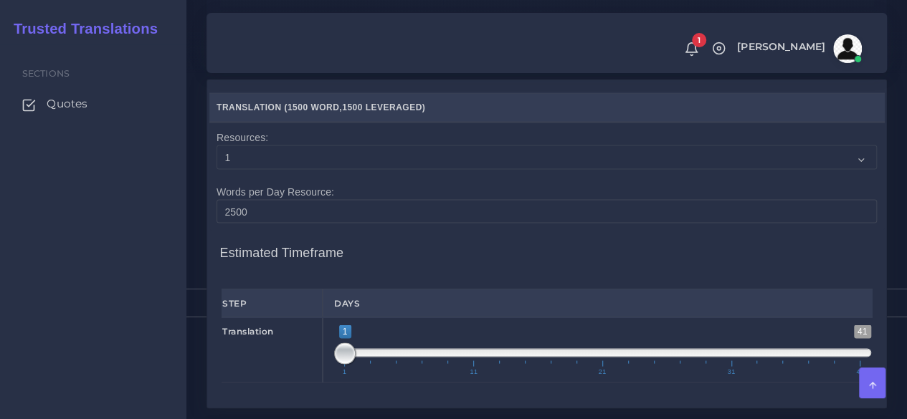
scroll to position [1199, 0]
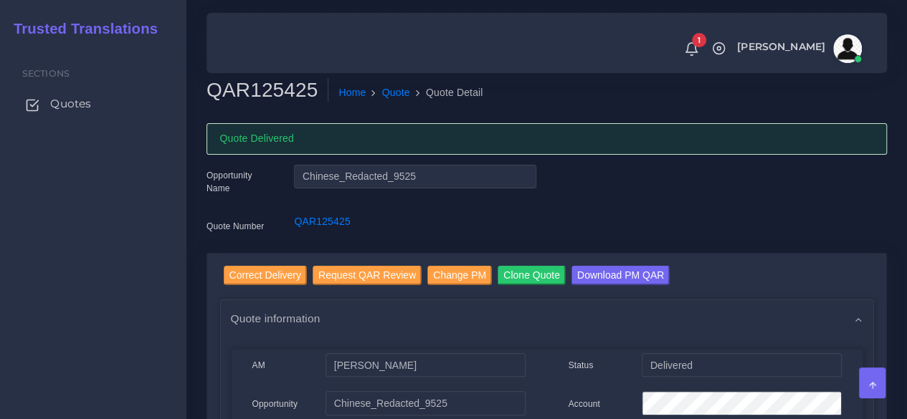
click at [76, 100] on span "Quotes" at bounding box center [70, 104] width 41 height 16
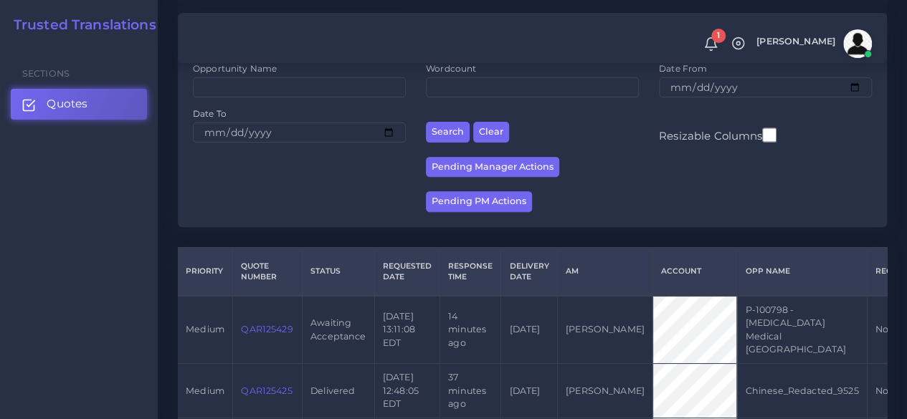
scroll to position [358, 0]
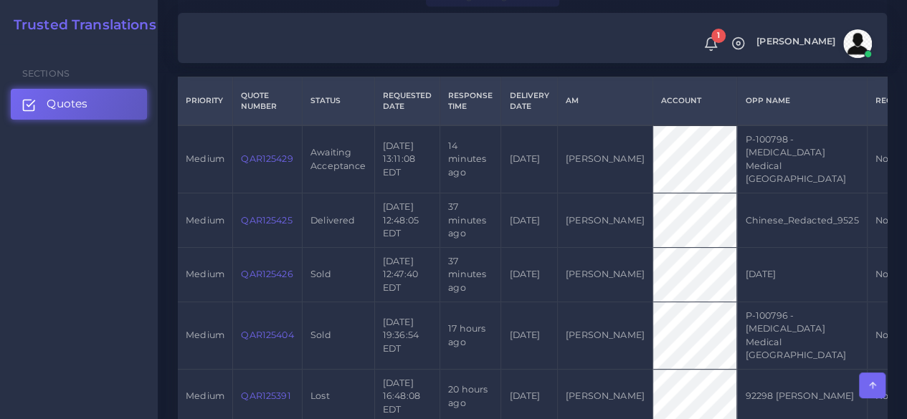
click at [255, 153] on link "QAR125429" at bounding box center [267, 158] width 52 height 11
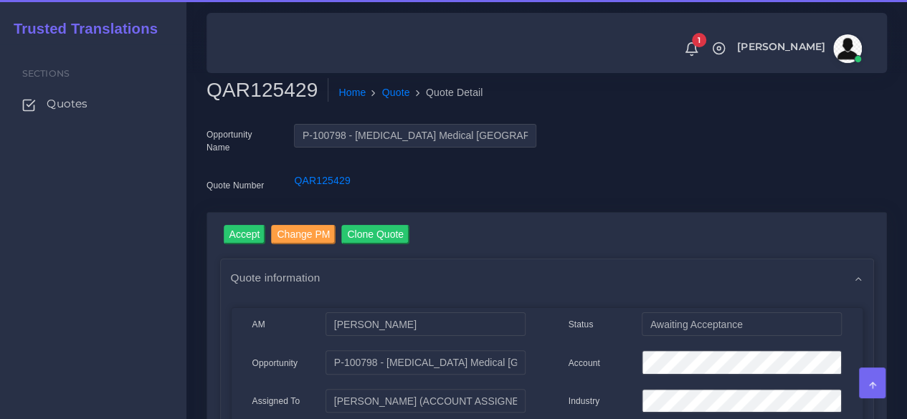
click at [289, 94] on h2 "QAR125429" at bounding box center [267, 90] width 122 height 24
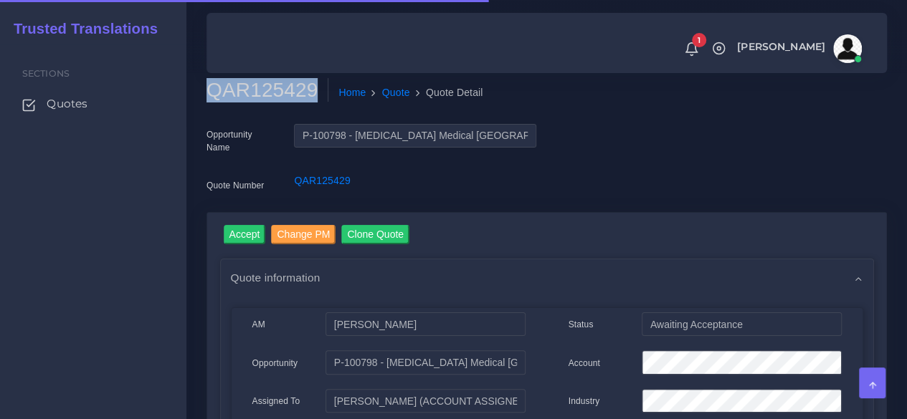
click at [289, 94] on h2 "QAR125429" at bounding box center [267, 90] width 122 height 24
copy h2 "QAR125429"
click at [239, 237] on input "Accept" at bounding box center [245, 234] width 42 height 19
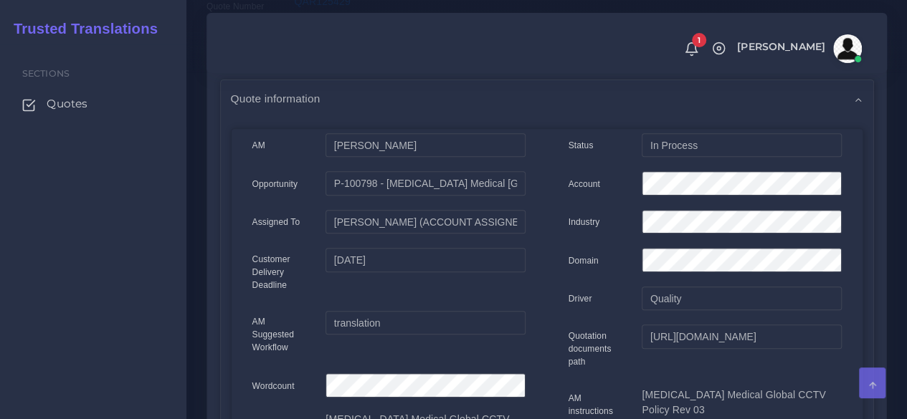
scroll to position [215, 0]
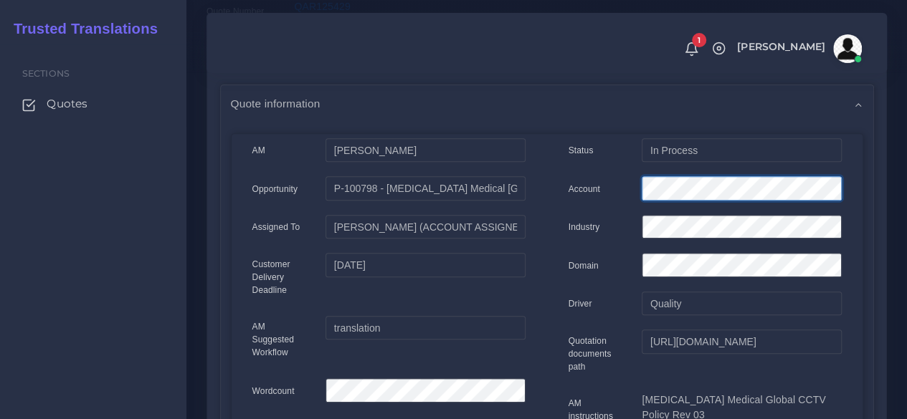
click at [579, 181] on div "Account" at bounding box center [705, 190] width 295 height 29
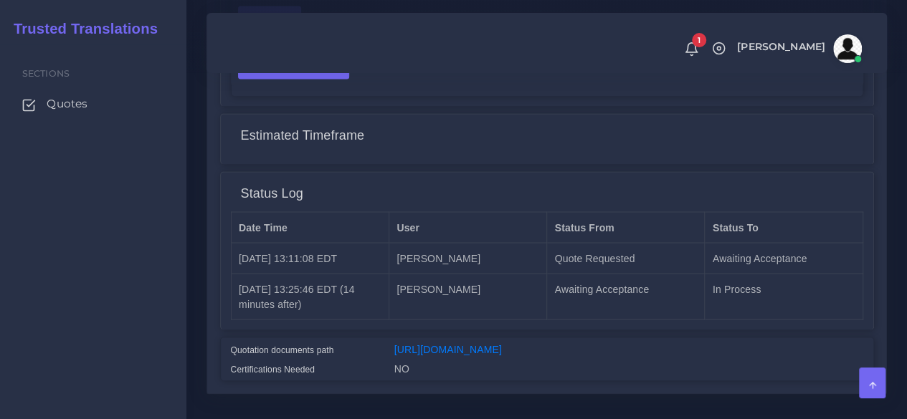
scroll to position [1206, 0]
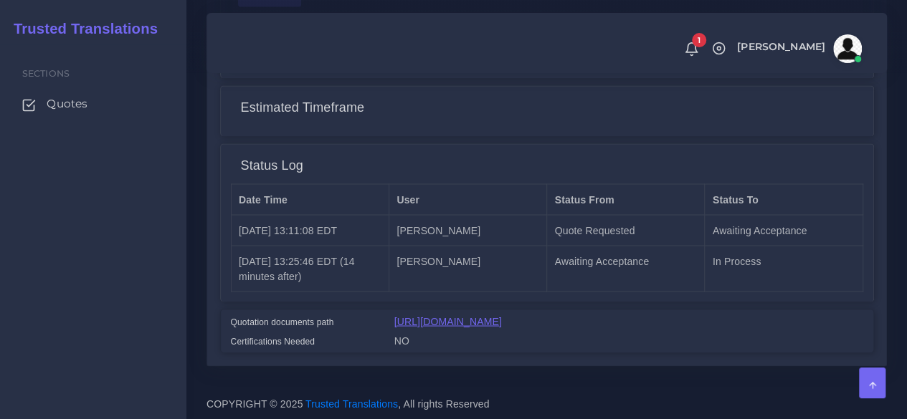
click at [443, 315] on link "[URL][DOMAIN_NAME]" at bounding box center [448, 320] width 108 height 11
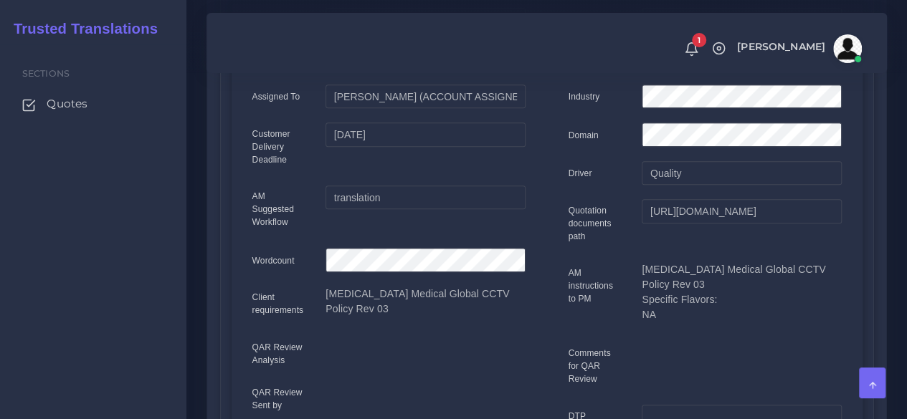
scroll to position [0, 0]
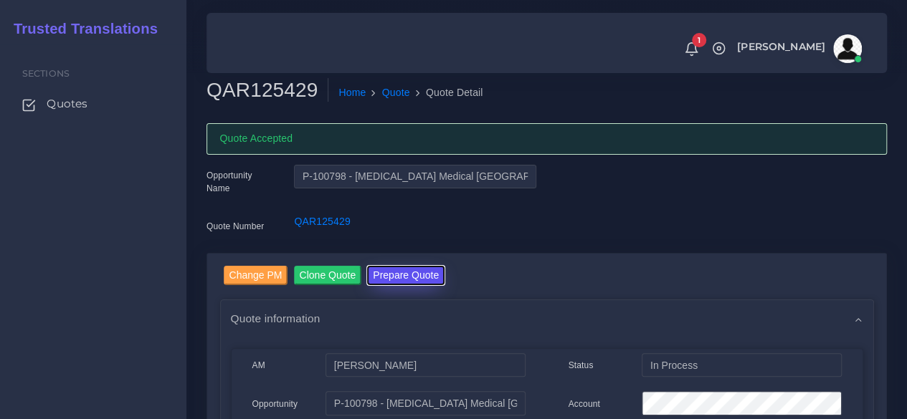
click at [409, 276] on button "Prepare Quote" at bounding box center [405, 275] width 77 height 19
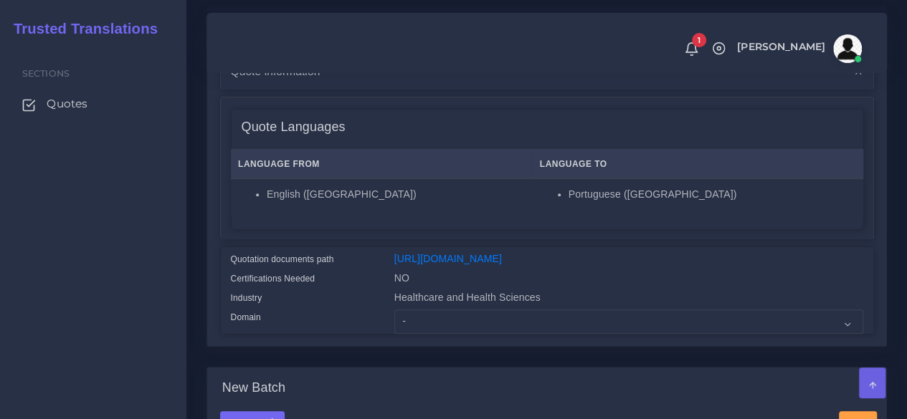
scroll to position [358, 0]
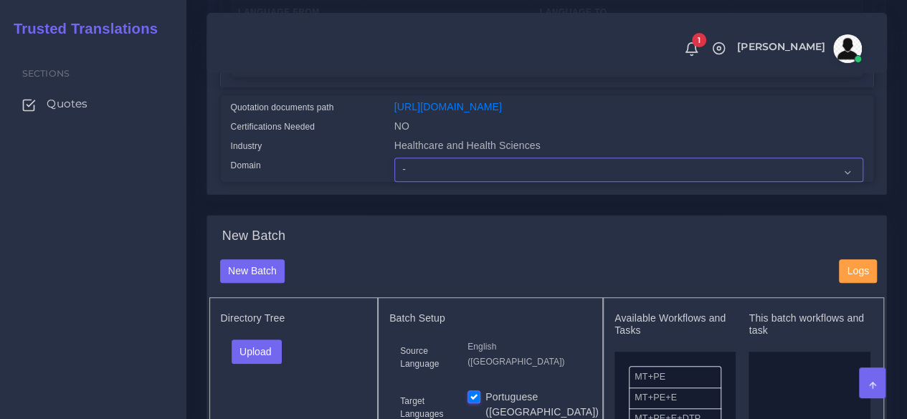
click at [432, 182] on select "- Advertising and Media Agriculture, Forestry and Fishing Architecture, Buildin…" at bounding box center [628, 170] width 469 height 24
select select "Healthcare and Health Sciences"
click at [394, 182] on select "- Advertising and Media Agriculture, Forestry and Fishing Architecture, Buildin…" at bounding box center [628, 170] width 469 height 24
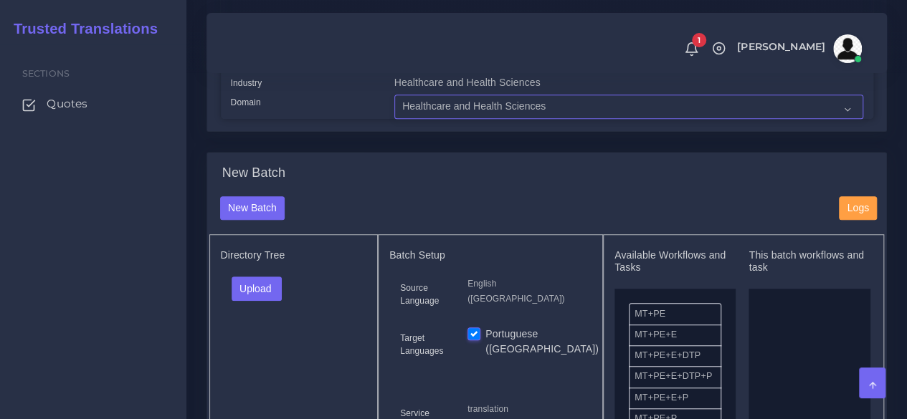
scroll to position [502, 0]
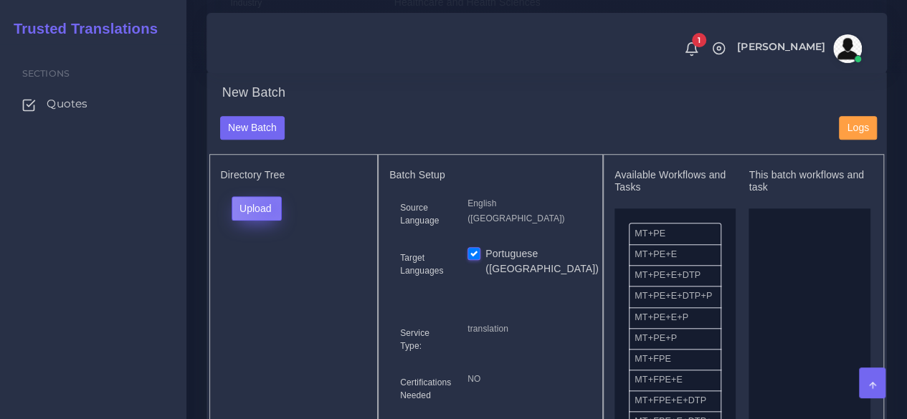
click at [271, 221] on button "Upload" at bounding box center [257, 208] width 51 height 24
click at [273, 272] on label "Files" at bounding box center [281, 263] width 99 height 18
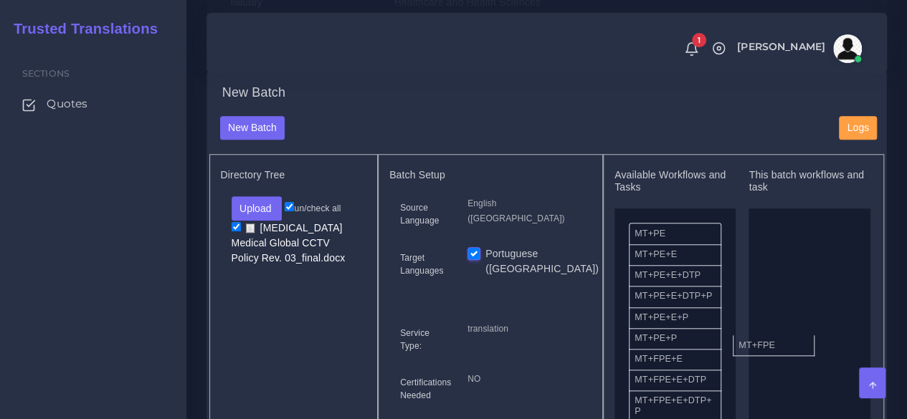
drag, startPoint x: 678, startPoint y: 391, endPoint x: 743, endPoint y: 346, distance: 78.9
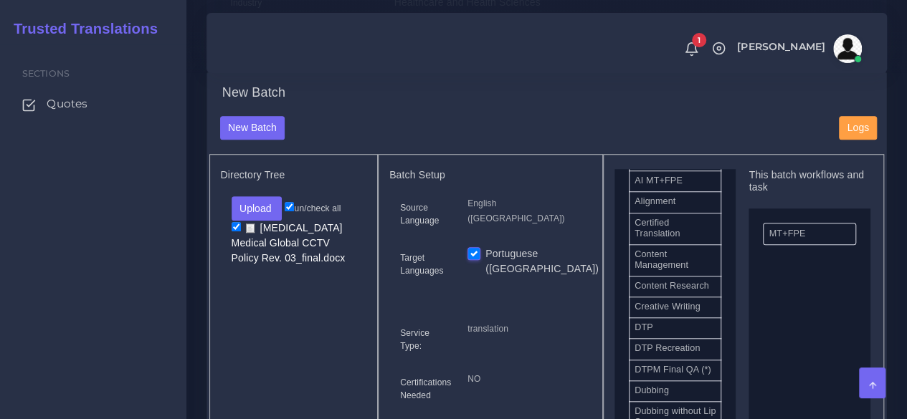
scroll to position [430, 0]
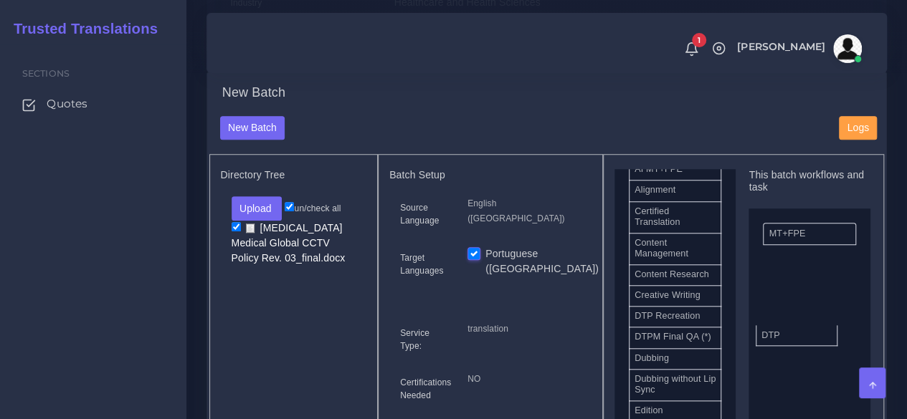
drag, startPoint x: 666, startPoint y: 351, endPoint x: 793, endPoint y: 353, distance: 126.9
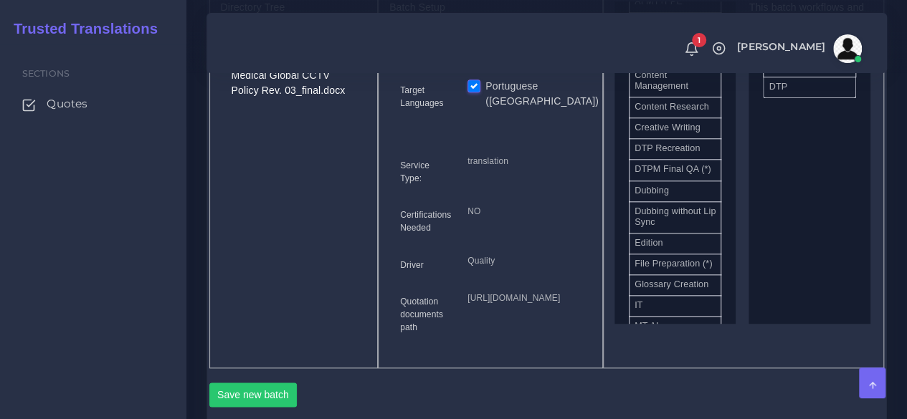
scroll to position [789, 0]
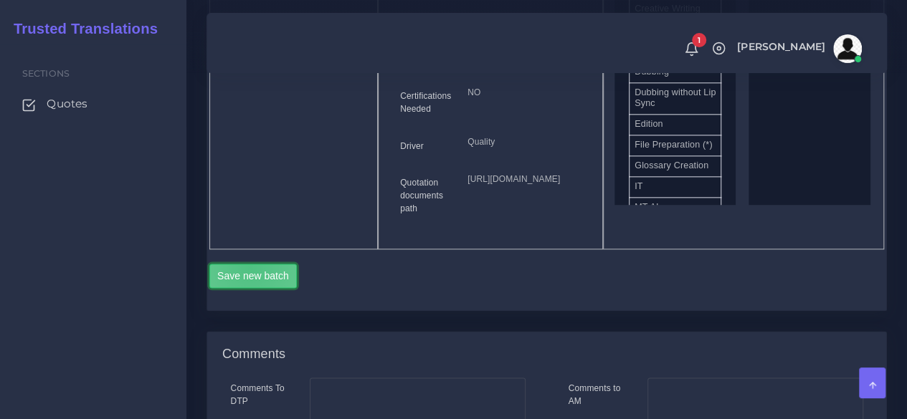
drag, startPoint x: 250, startPoint y: 369, endPoint x: 275, endPoint y: 302, distance: 71.2
click at [250, 288] on button "Save new batch" at bounding box center [253, 276] width 88 height 24
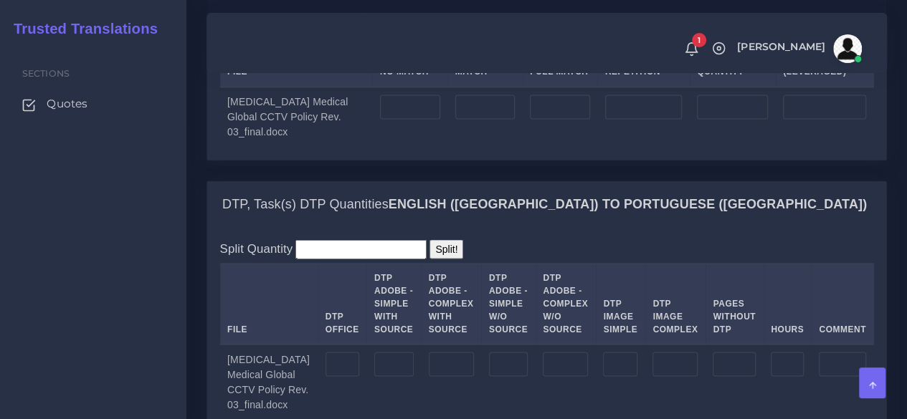
scroll to position [1362, 0]
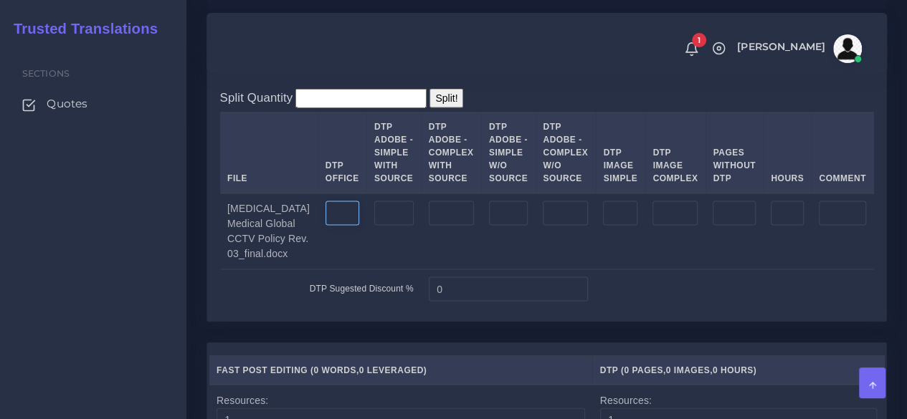
click at [325, 226] on input "number" at bounding box center [342, 213] width 34 height 24
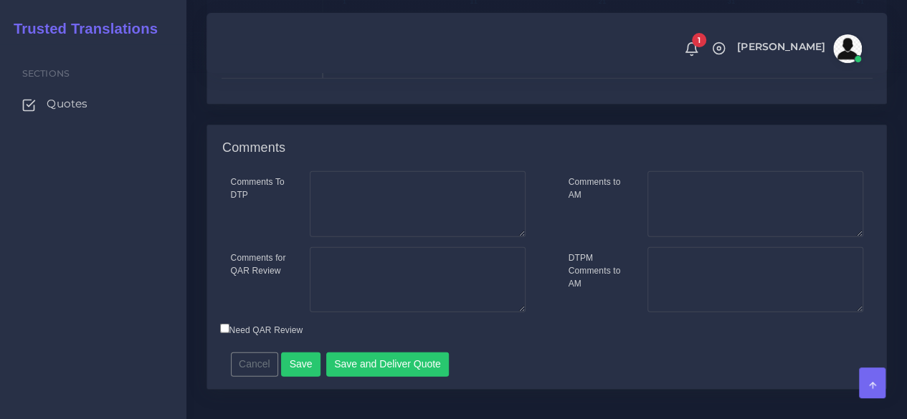
scroll to position [2083, 0]
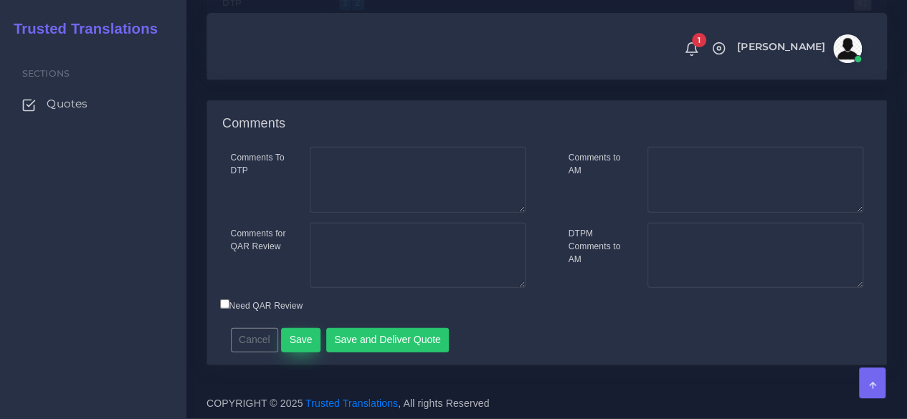
type input "7"
click at [292, 336] on button "Save" at bounding box center [300, 340] width 39 height 24
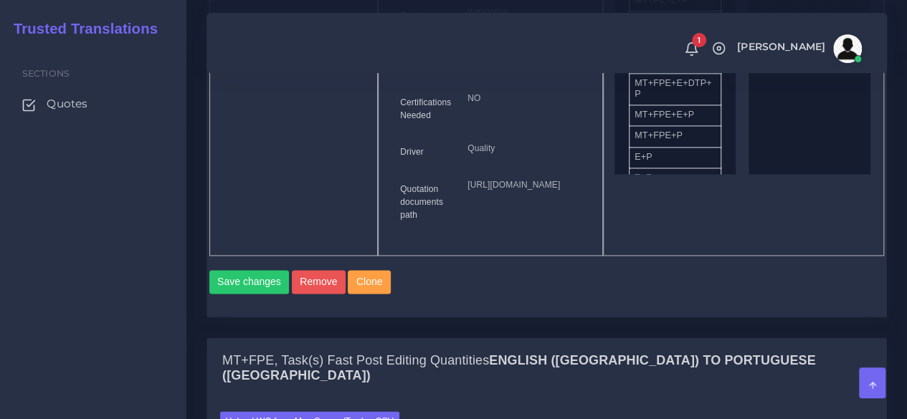
scroll to position [1219, 0]
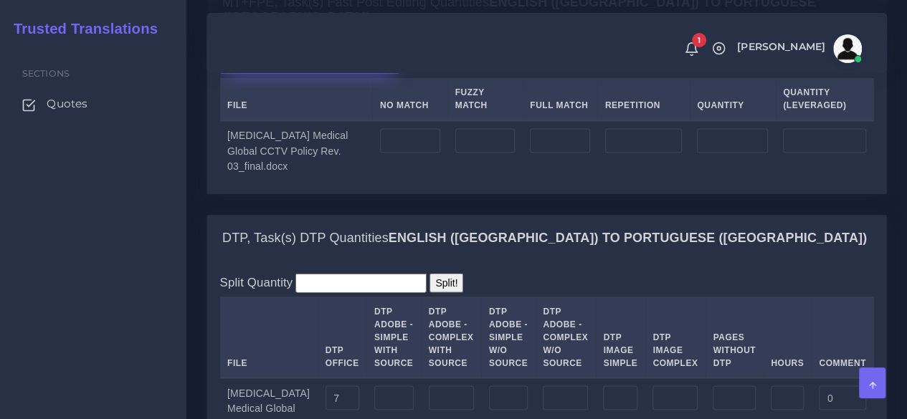
click at [331, 72] on label "Upload WC from MemSource/Trados CSV" at bounding box center [310, 62] width 180 height 19
click at [0, 0] on input "Upload WC from MemSource/Trados CSV" at bounding box center [0, 0] width 0 height 0
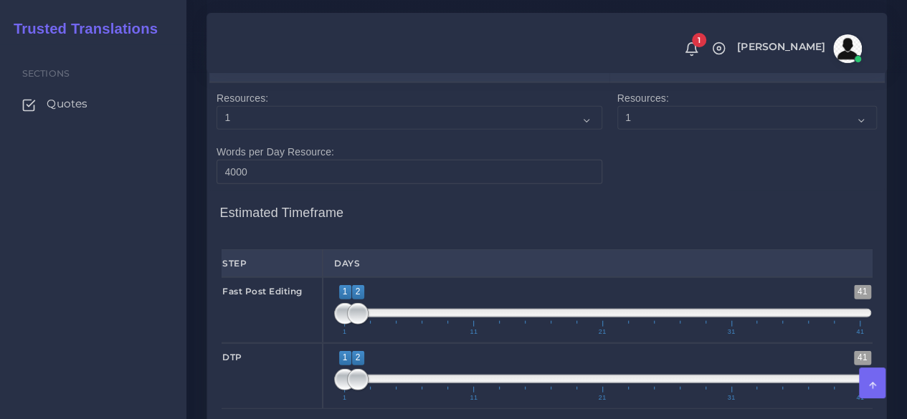
scroll to position [1721, 0]
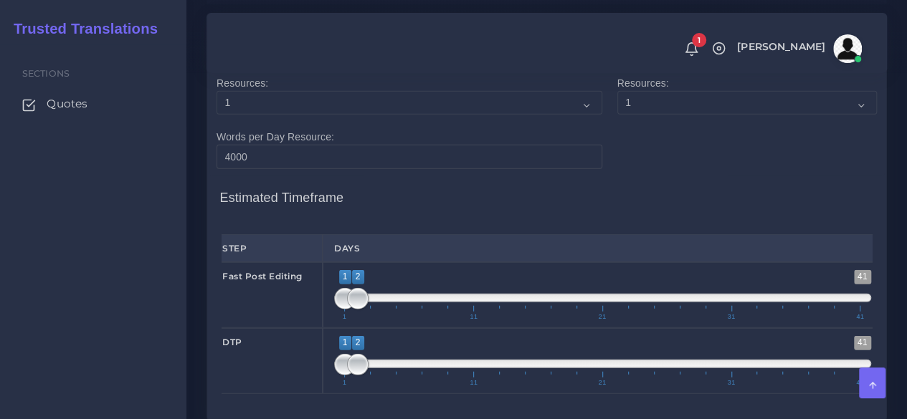
type input "1;1"
drag, startPoint x: 351, startPoint y: 365, endPoint x: 280, endPoint y: 367, distance: 70.3
click at [280, 328] on div "Fast Post Editing 1 41 1 2 1 — 2 1 11 21 31 41 1;1" at bounding box center [547, 295] width 672 height 66
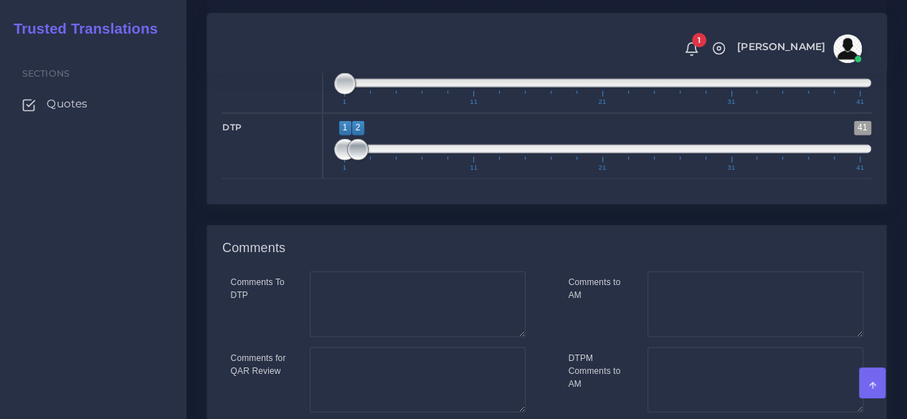
type input "1;1"
drag, startPoint x: 356, startPoint y: 215, endPoint x: 315, endPoint y: 217, distance: 40.2
click at [321, 179] on div "DTP 1 41 1 2 1 — 2 1 11 21 31 41 1;1" at bounding box center [547, 146] width 672 height 66
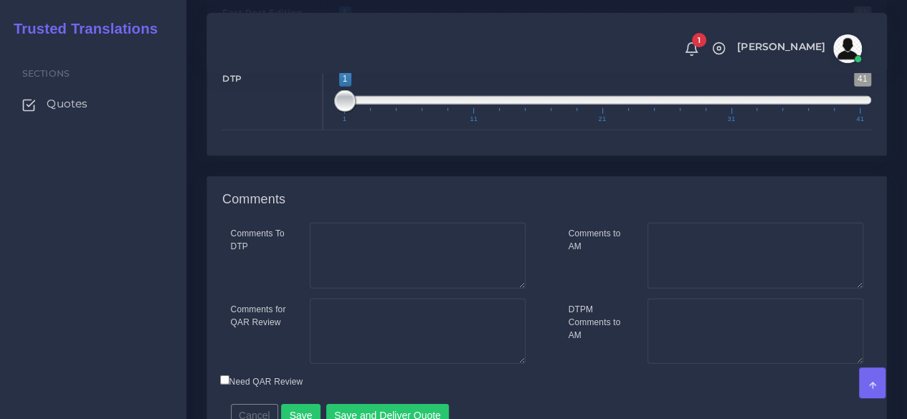
scroll to position [2124, 0]
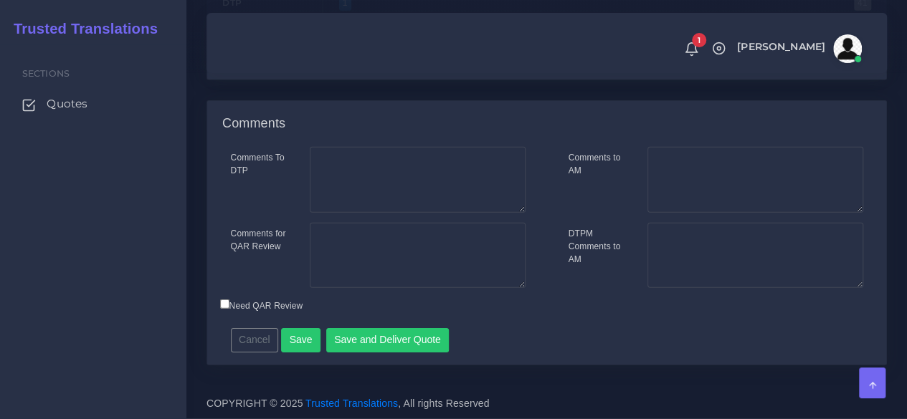
click at [398, 328] on div "Cancel Save Save and Deliver Quote Remember to fill in the estimated time for e…" at bounding box center [465, 335] width 490 height 35
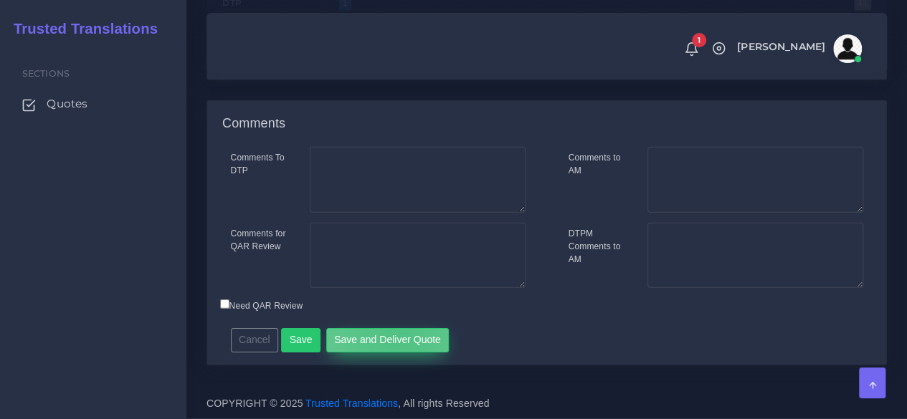
click at [390, 338] on button "Save and Deliver Quote" at bounding box center [387, 340] width 123 height 24
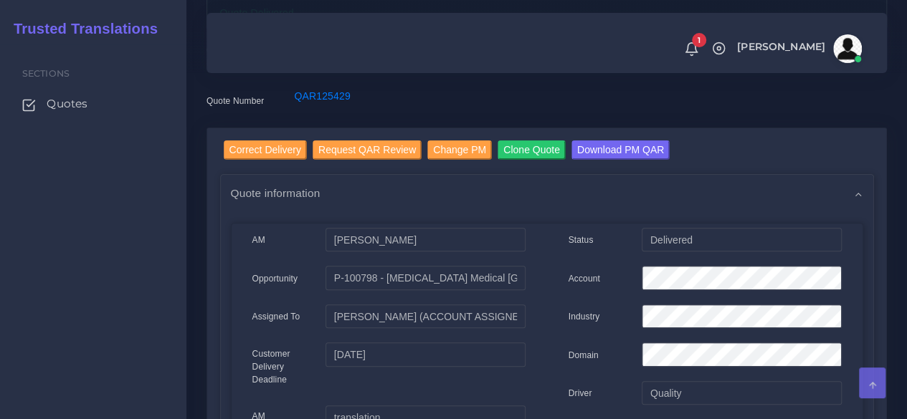
scroll to position [143, 0]
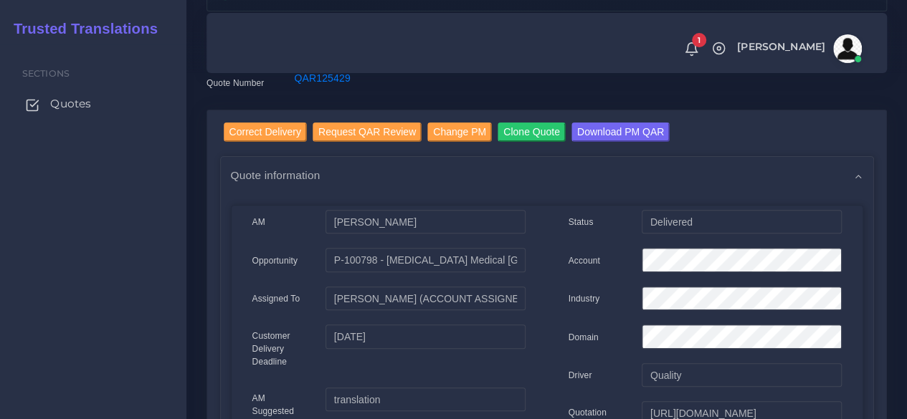
click at [63, 106] on span "Quotes" at bounding box center [70, 104] width 41 height 16
